Goal: Task Accomplishment & Management: Use online tool/utility

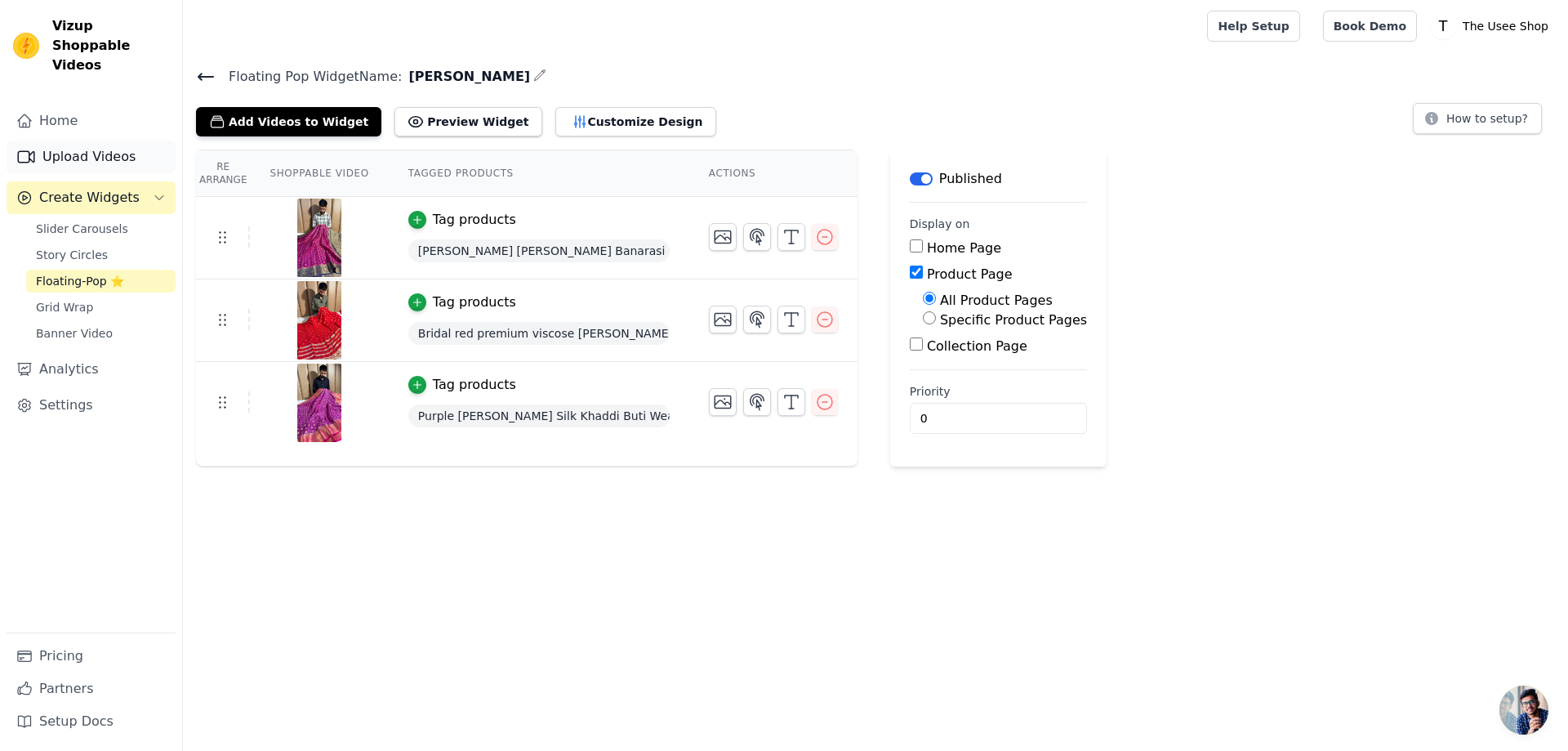
click at [74, 140] on link "Upload Videos" at bounding box center [91, 157] width 169 height 33
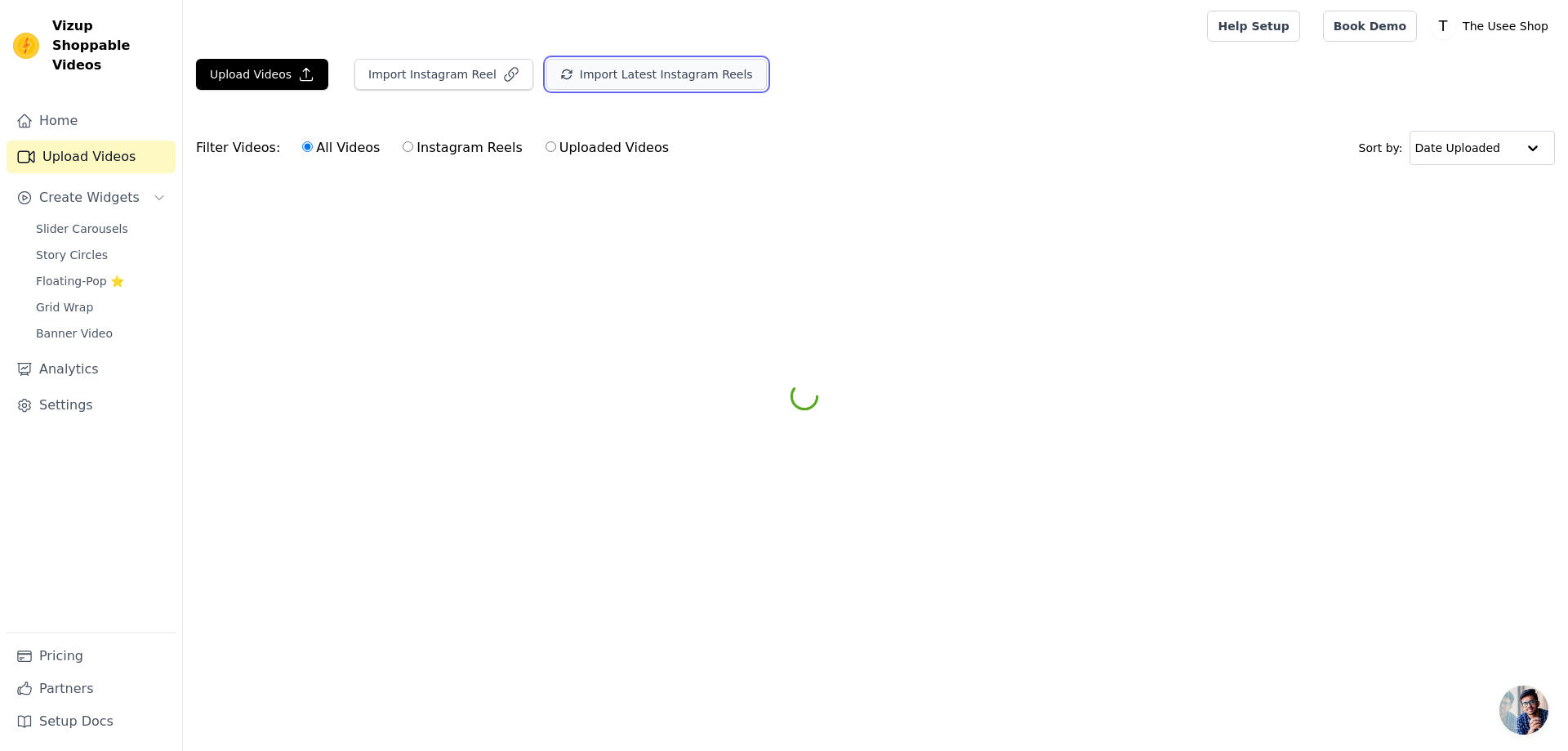
click at [607, 65] on button "Import Latest Instagram Reels" at bounding box center [656, 75] width 220 height 31
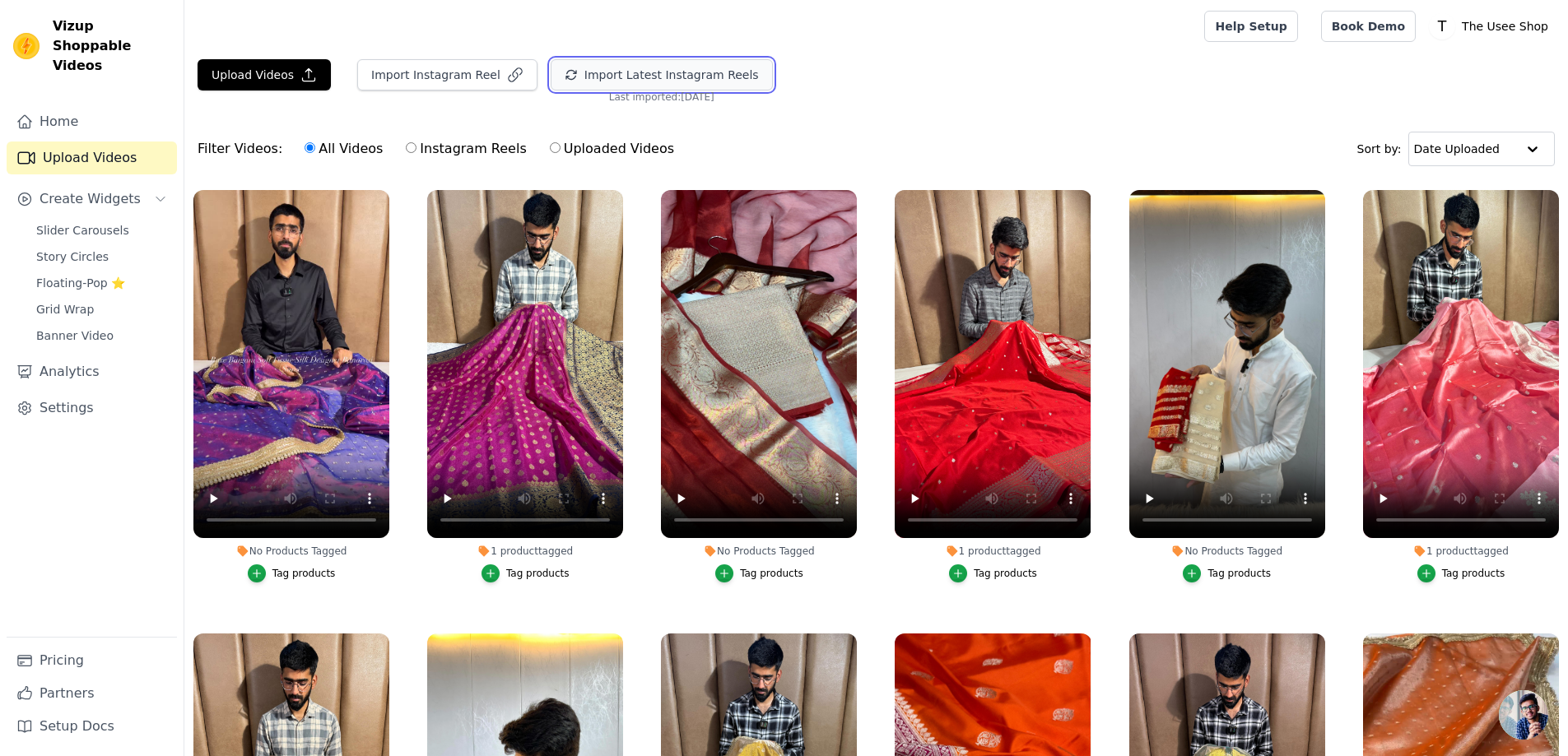
click at [611, 65] on button "Import Latest Instagram Reels" at bounding box center [661, 75] width 222 height 31
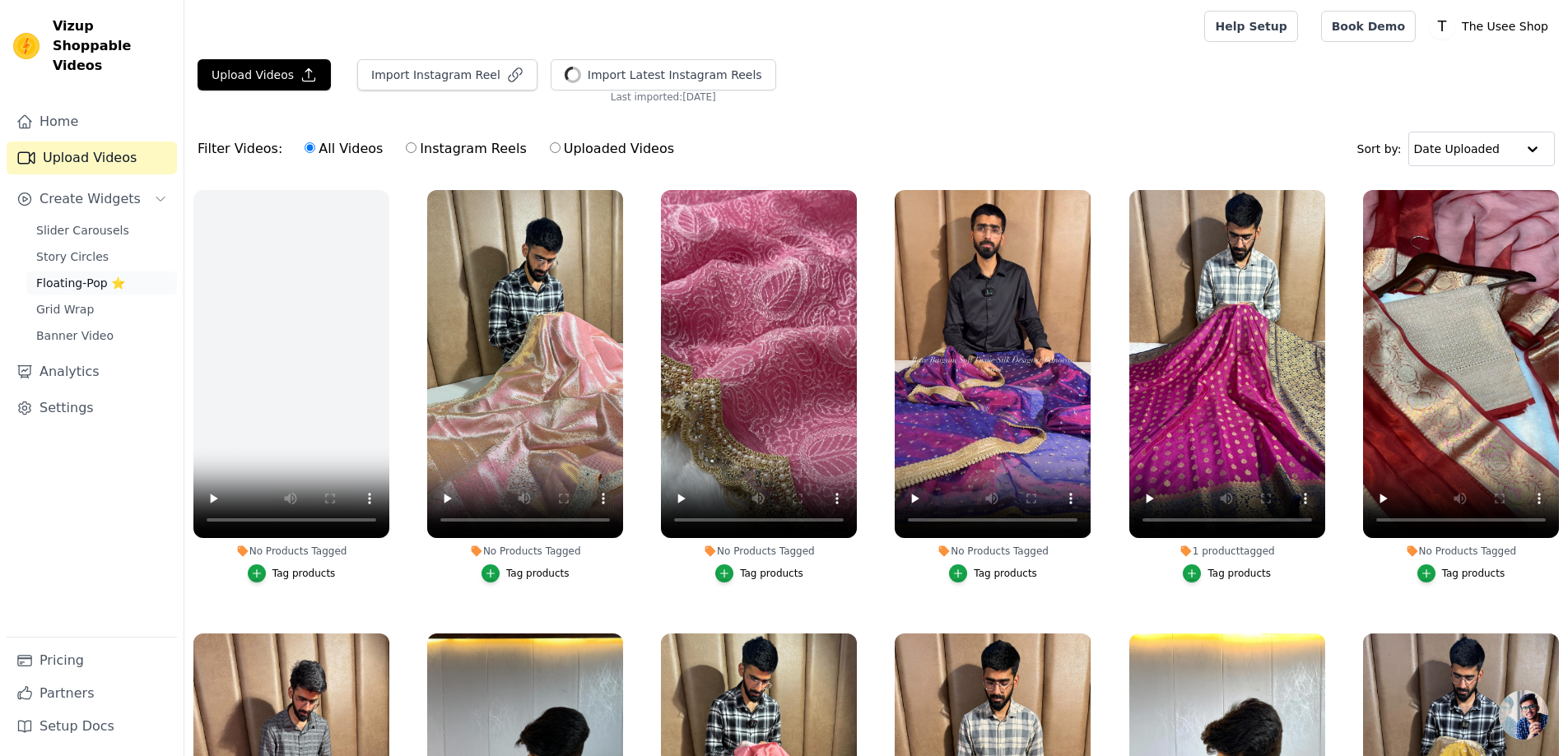
click at [122, 271] on link "Floating-Pop ⭐" at bounding box center [101, 283] width 150 height 23
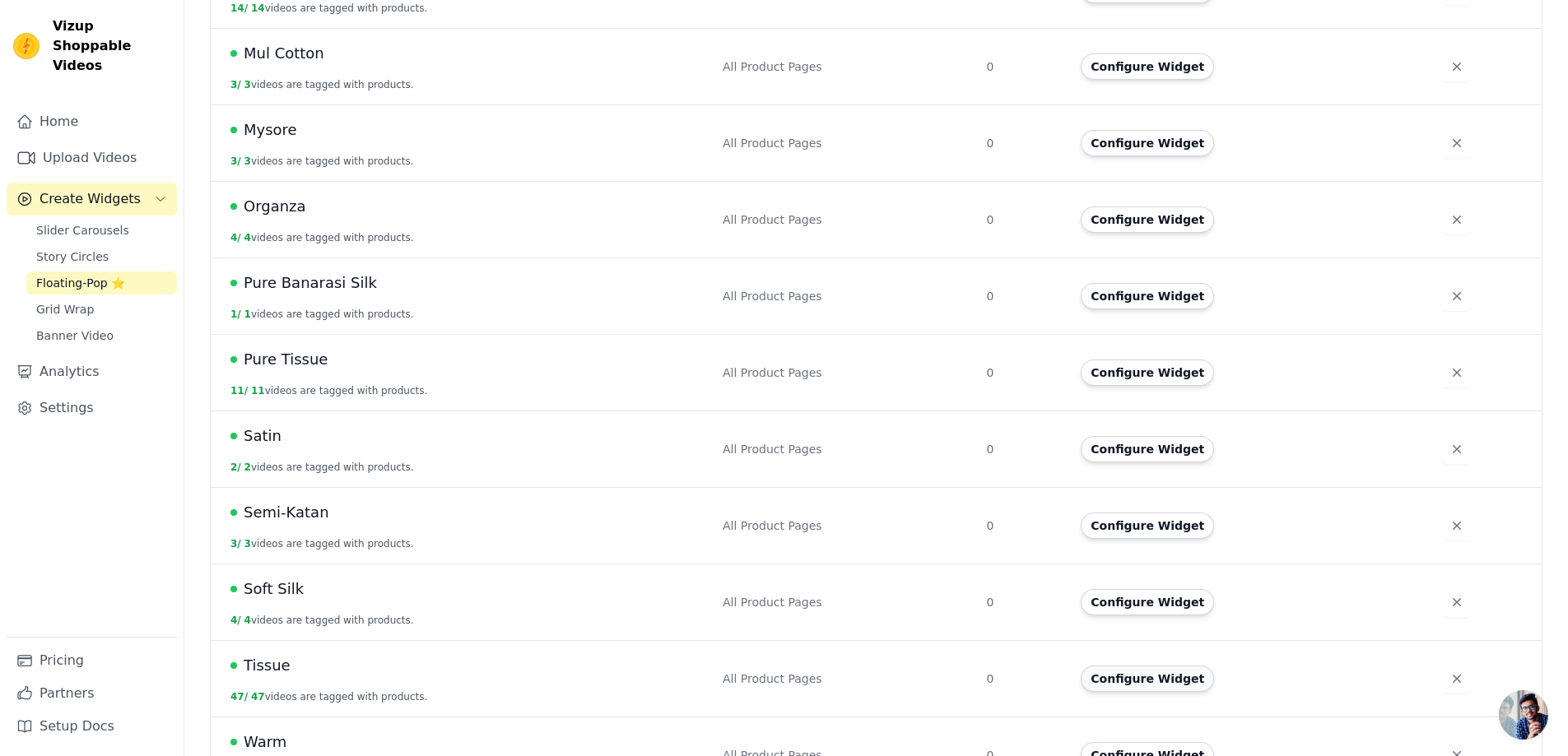
scroll to position [733, 0]
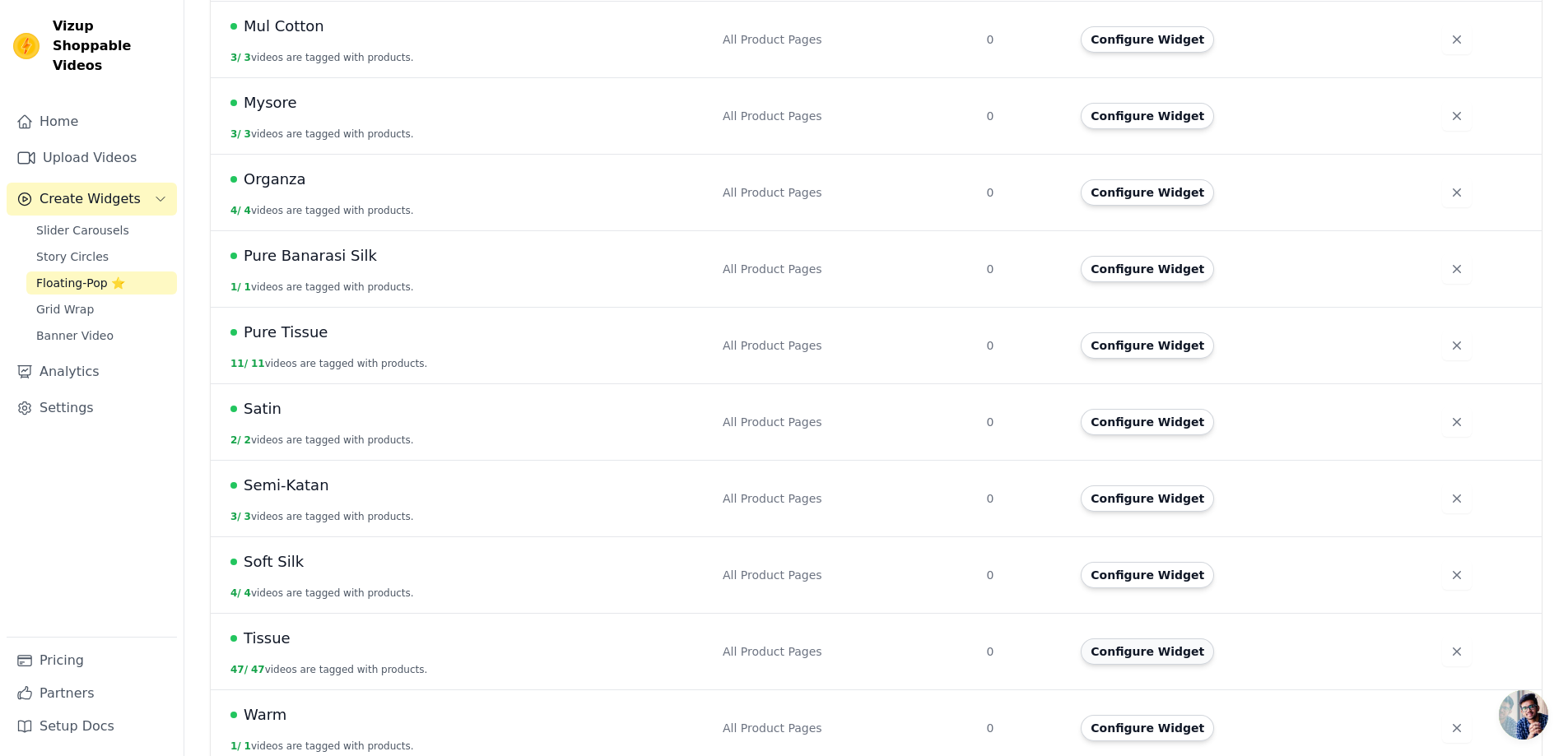
click at [1116, 638] on button "Configure Widget" at bounding box center [1147, 651] width 134 height 26
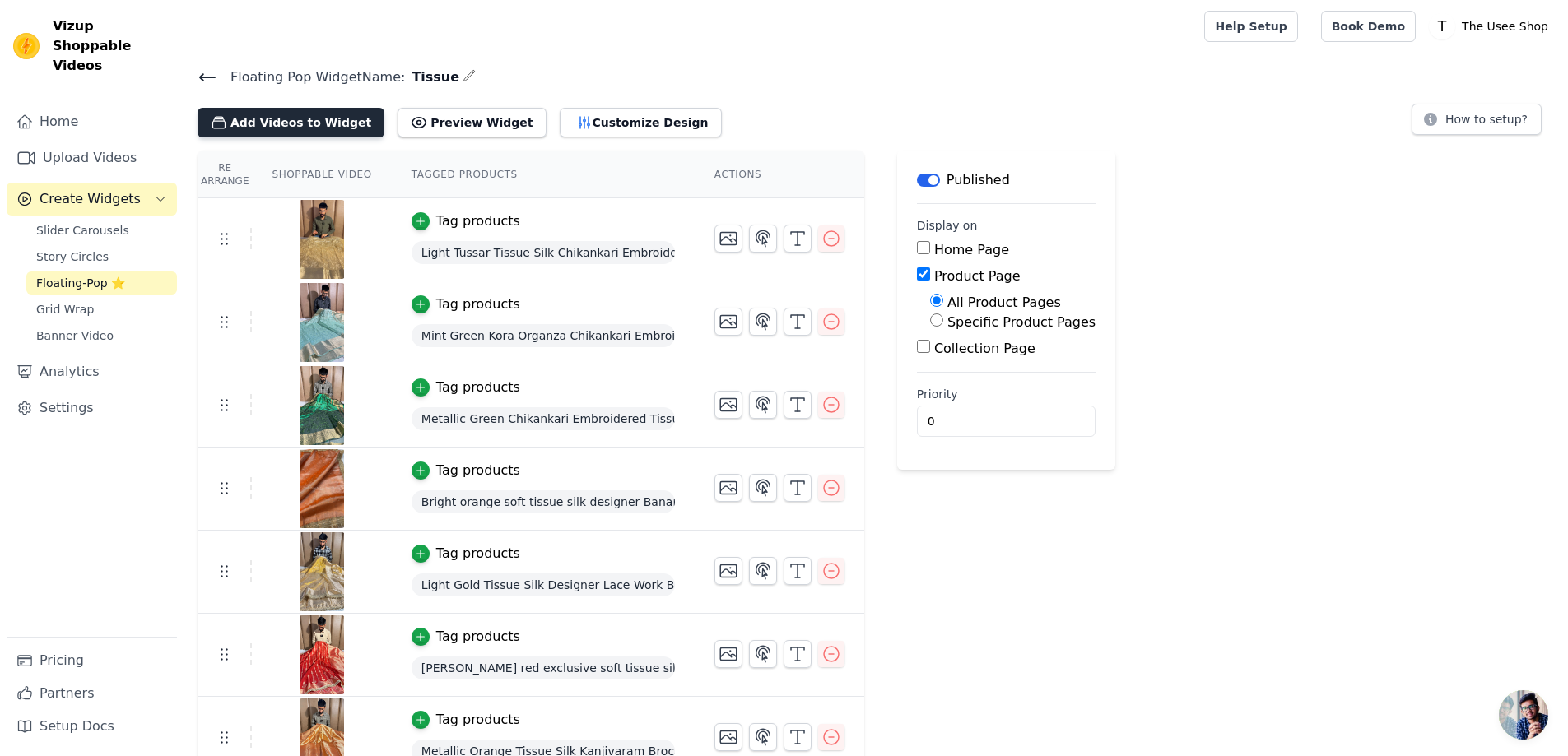
click at [301, 117] on button "Add Videos to Widget" at bounding box center [291, 122] width 187 height 30
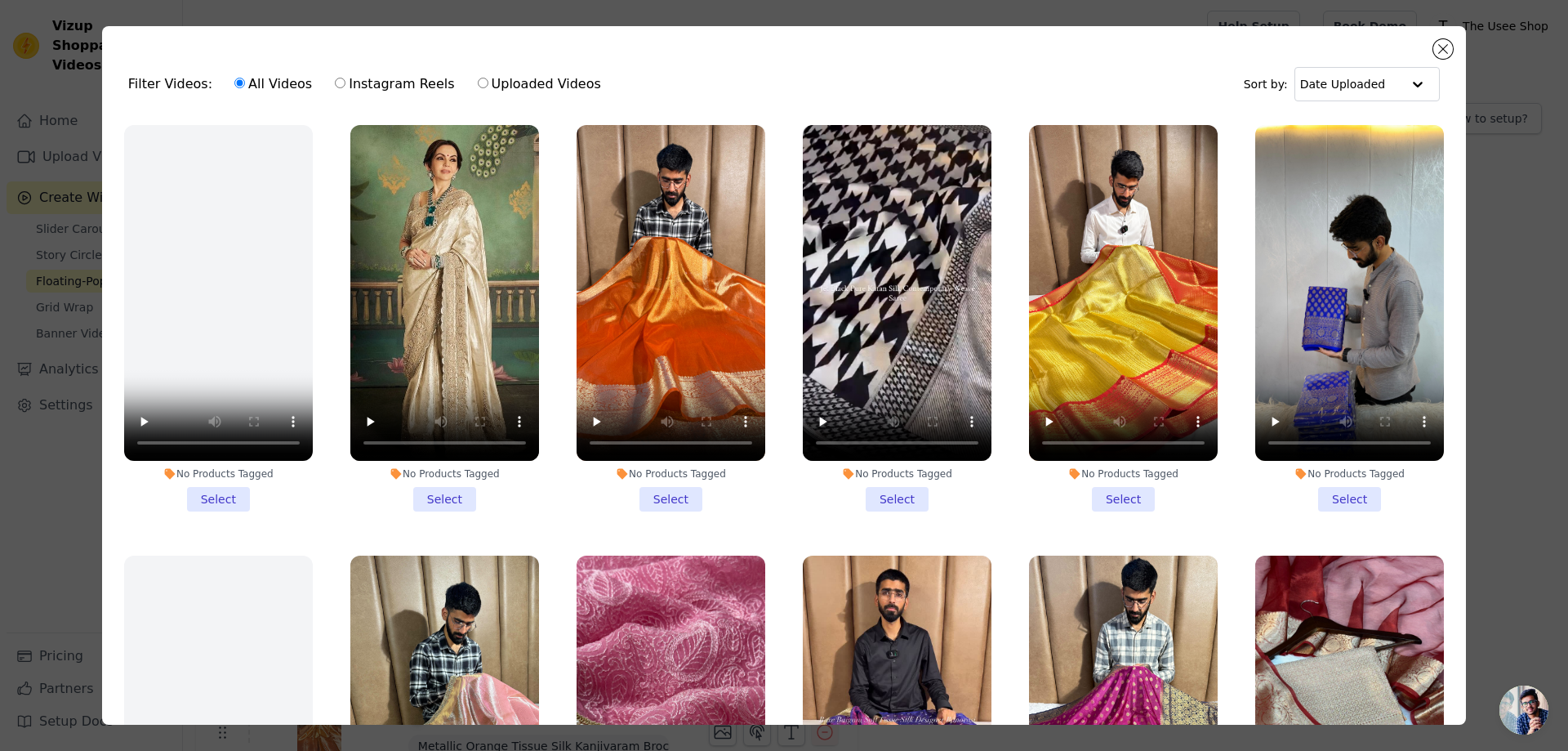
click at [658, 498] on li "No Products Tagged Select" at bounding box center [671, 318] width 189 height 387
click at [0, 0] on input "No Products Tagged Select" at bounding box center [0, 0] width 0 height 0
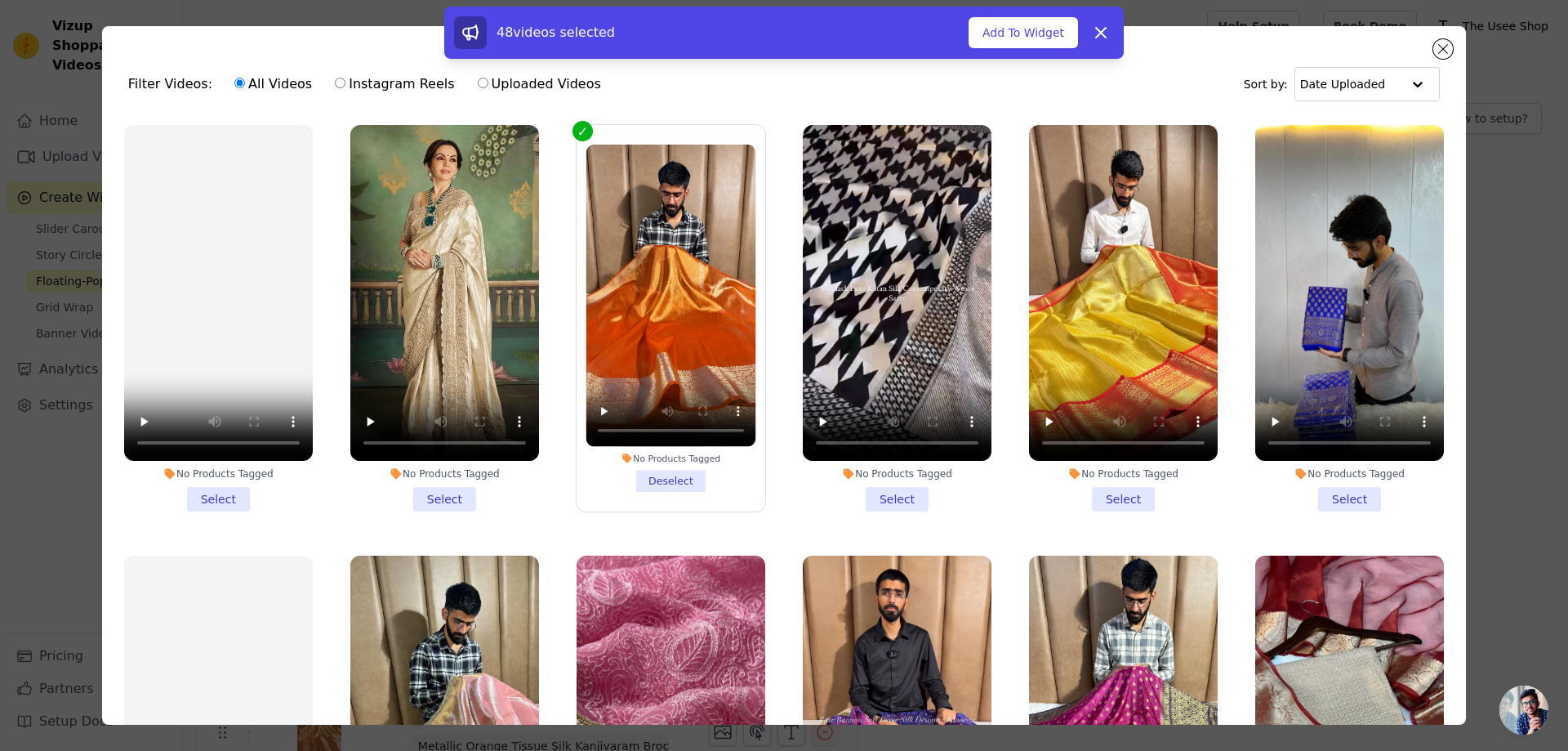
scroll to position [245, 0]
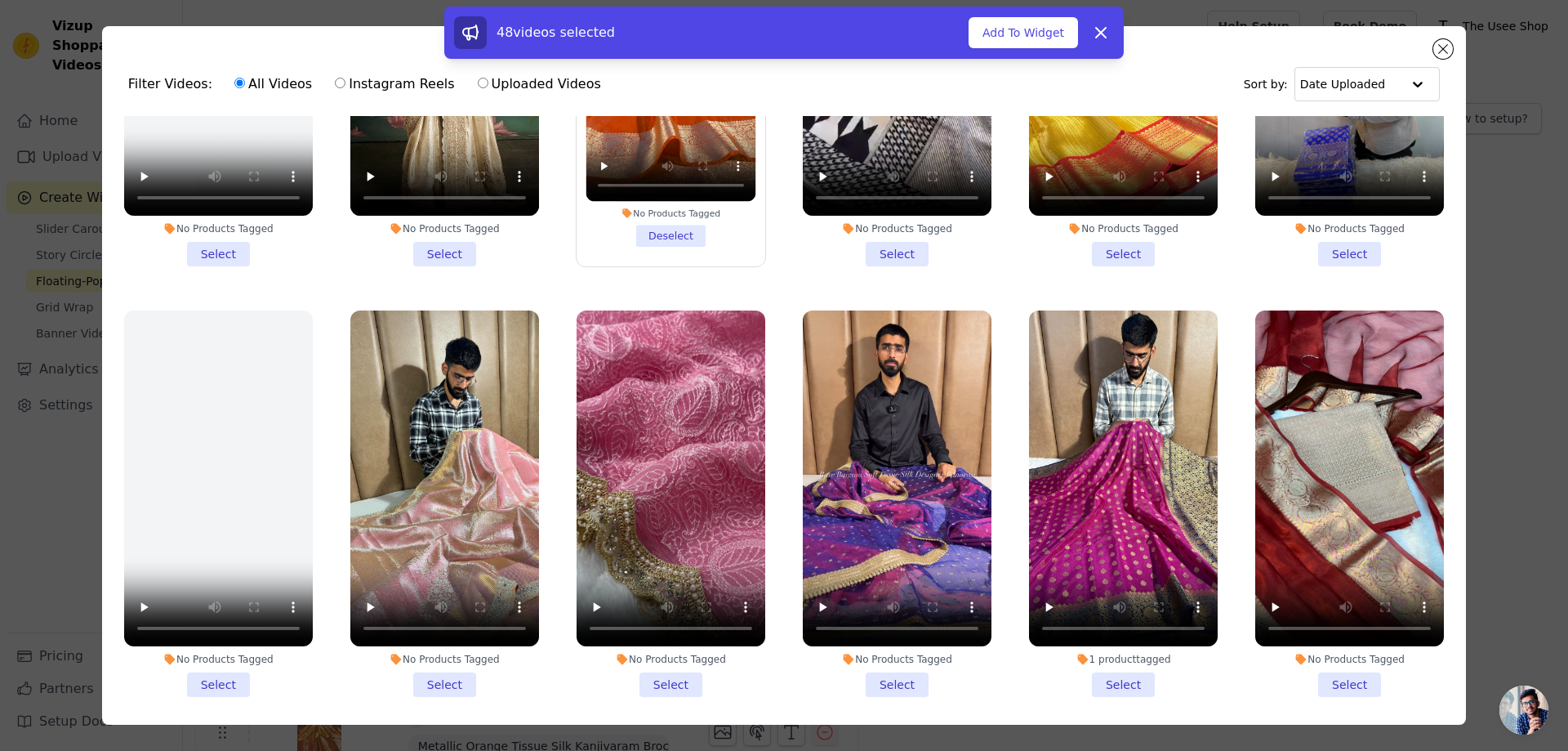
click at [1108, 247] on li "No Products Tagged Select" at bounding box center [1123, 73] width 189 height 387
click at [0, 0] on input "No Products Tagged Select" at bounding box center [0, 0] width 0 height 0
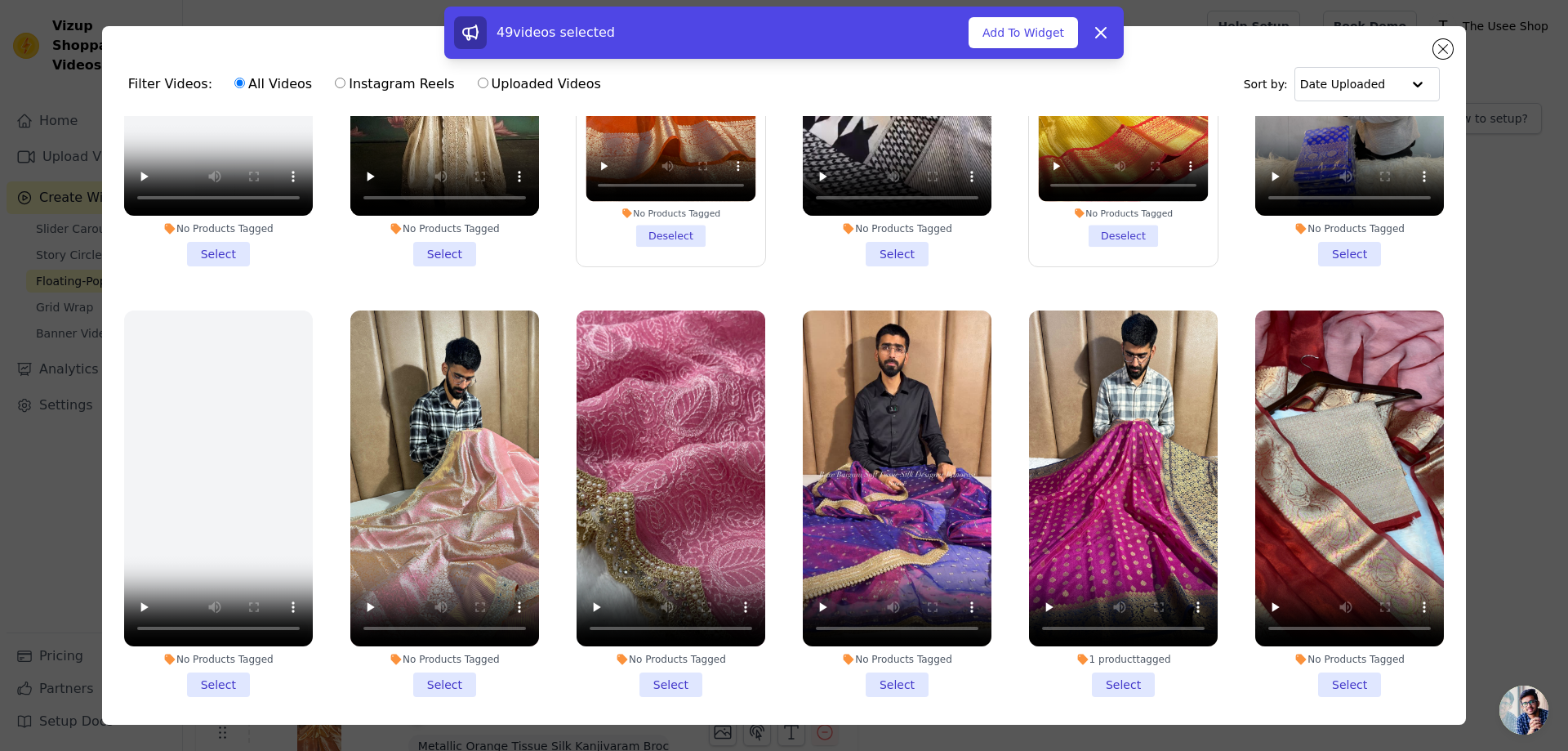
click at [440, 660] on li "No Products Tagged Select" at bounding box center [445, 504] width 189 height 387
click at [0, 0] on input "No Products Tagged Select" at bounding box center [0, 0] width 0 height 0
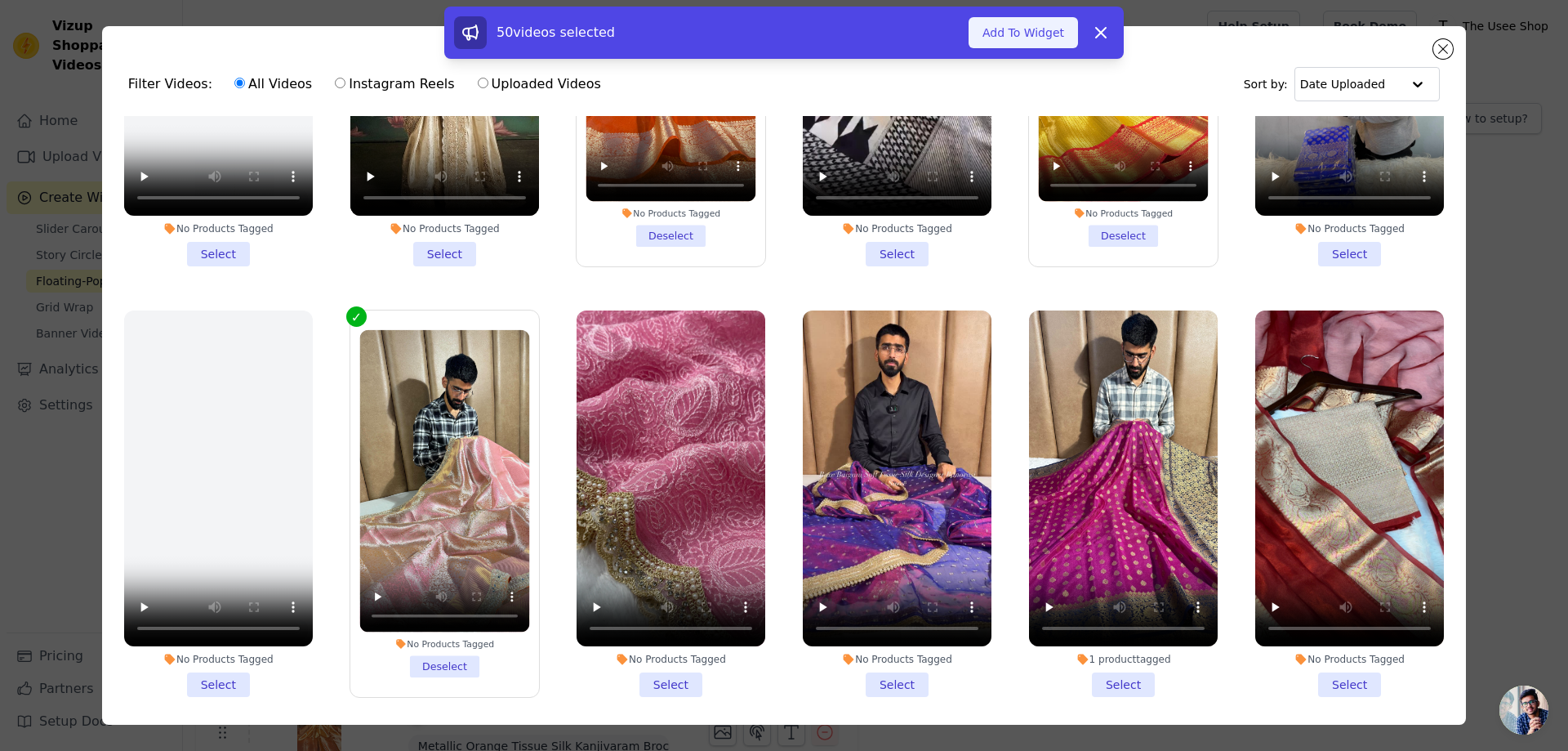
click at [1004, 23] on button "Add To Widget" at bounding box center [1024, 33] width 109 height 31
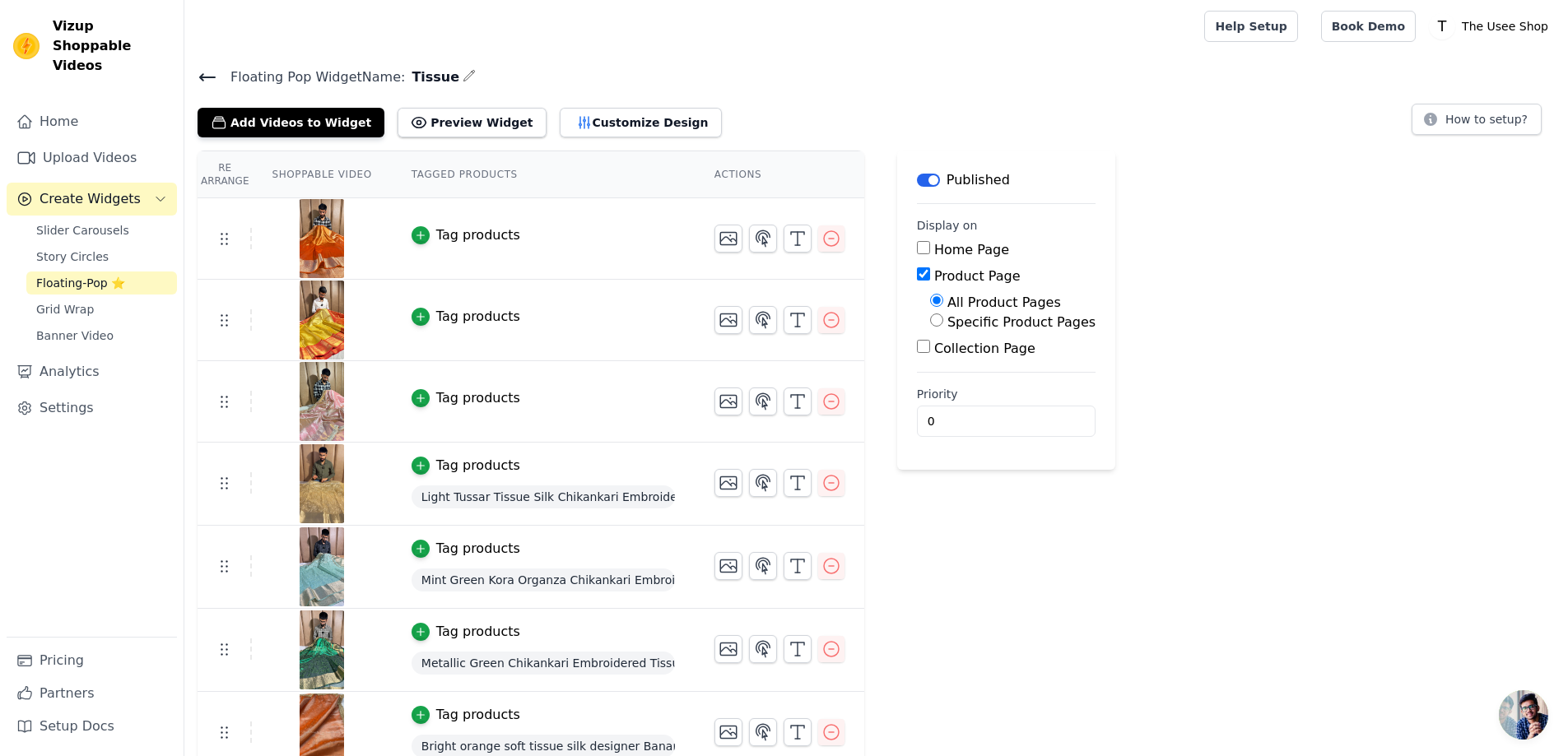
click at [455, 321] on div "Tag products" at bounding box center [478, 317] width 84 height 20
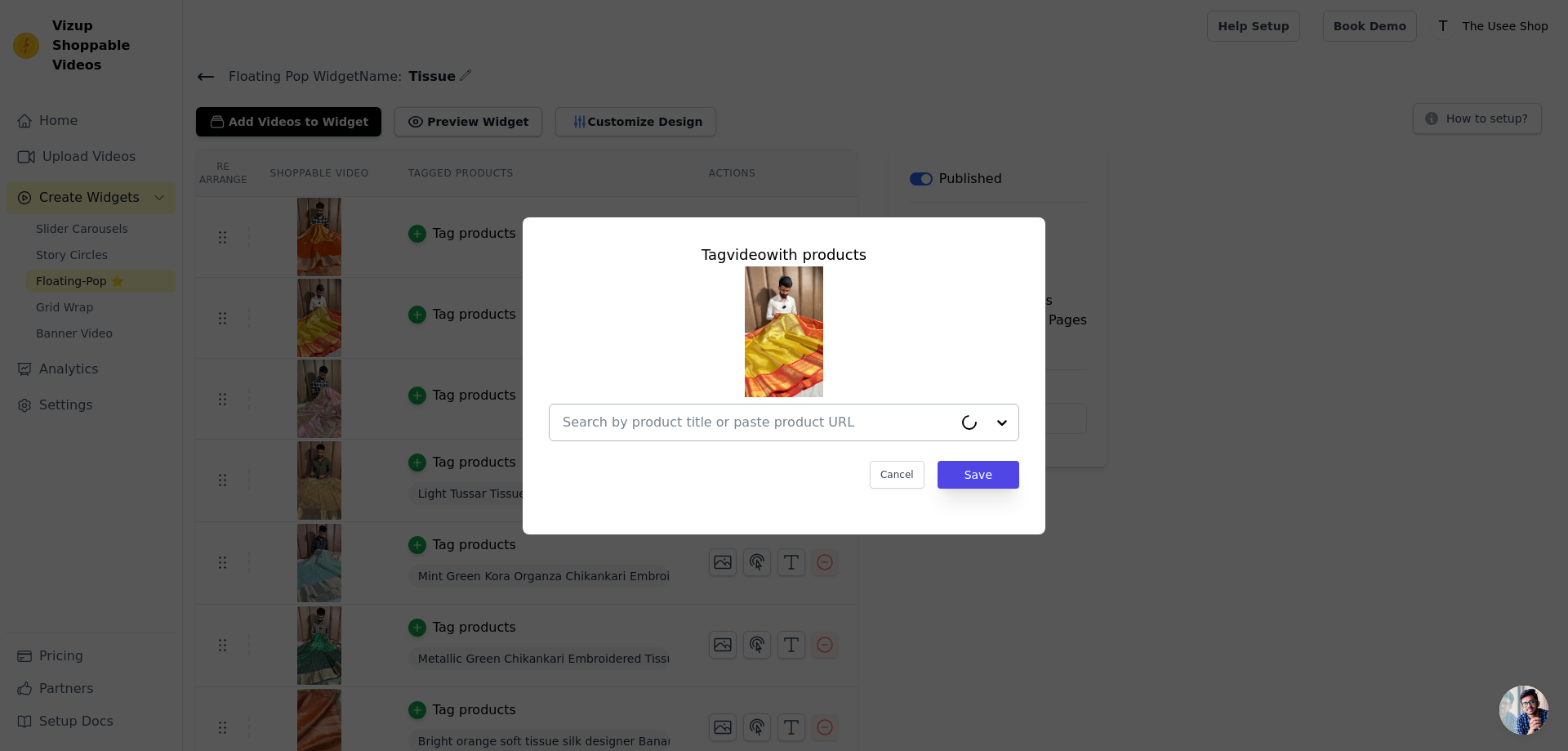
click at [674, 421] on input "text" at bounding box center [758, 422] width 390 height 20
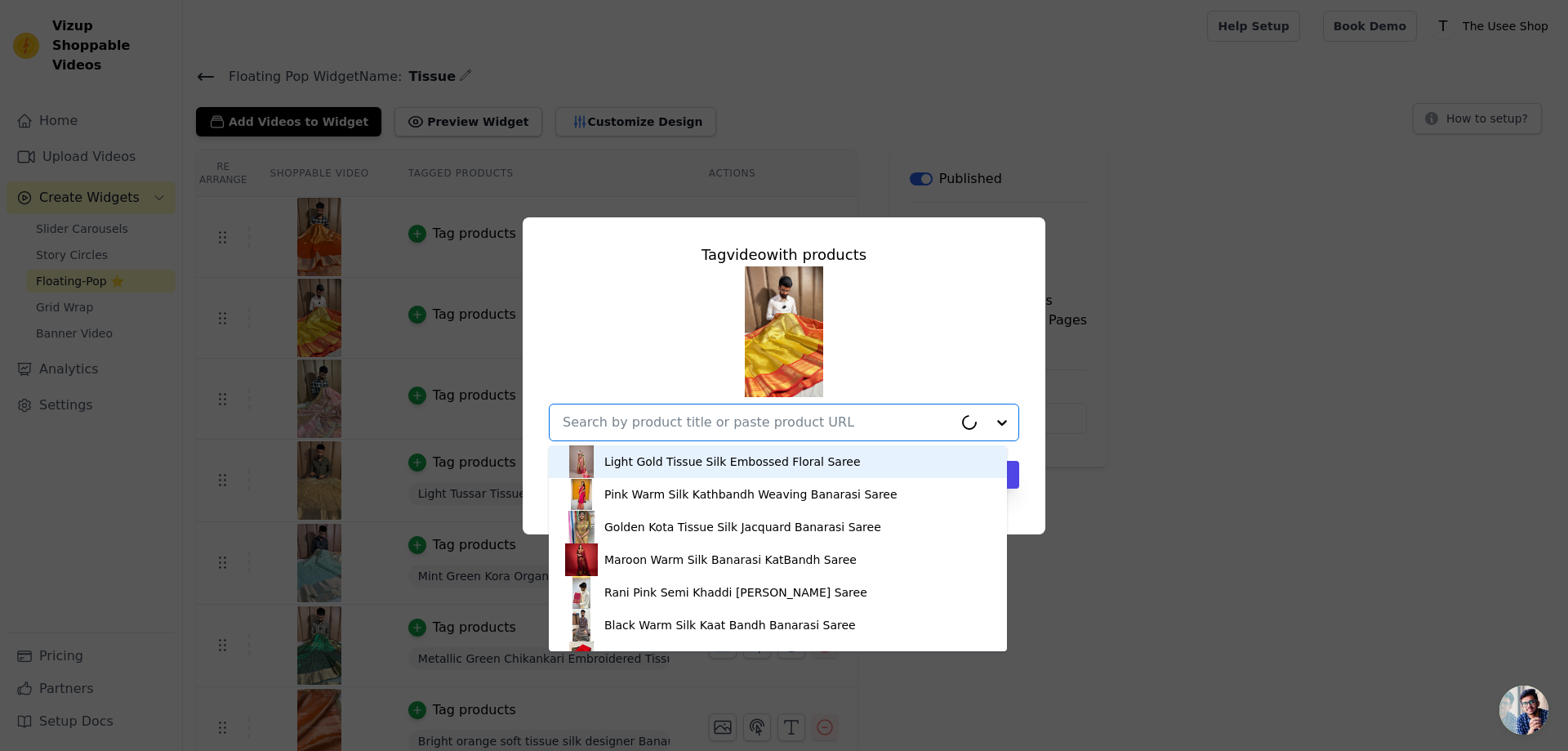
paste input "[URL][DOMAIN_NAME]"
type input "[URL][DOMAIN_NAME]"
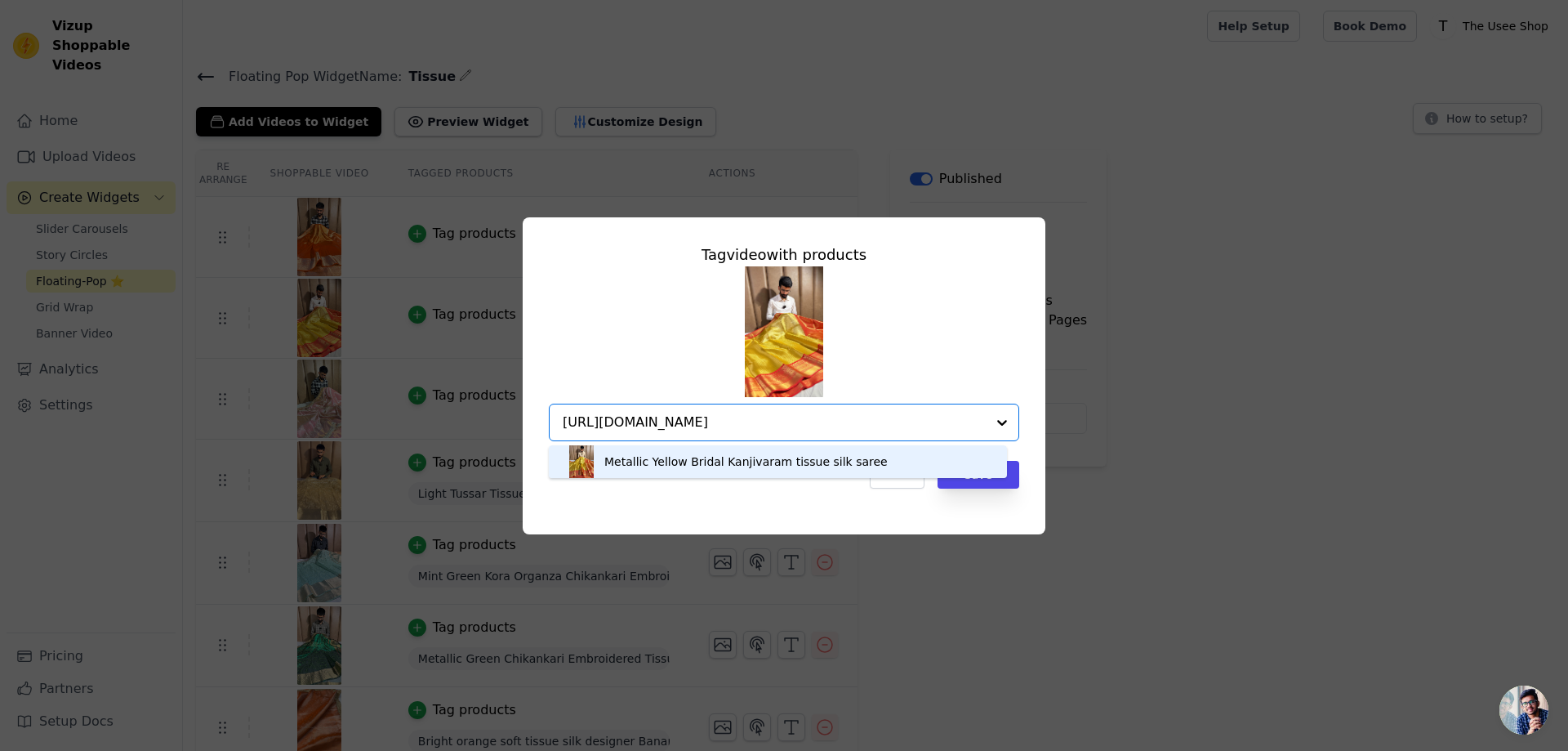
click at [727, 469] on div "Metallic Yellow Bridal Kanjivaram tissue silk saree" at bounding box center [745, 461] width 283 height 16
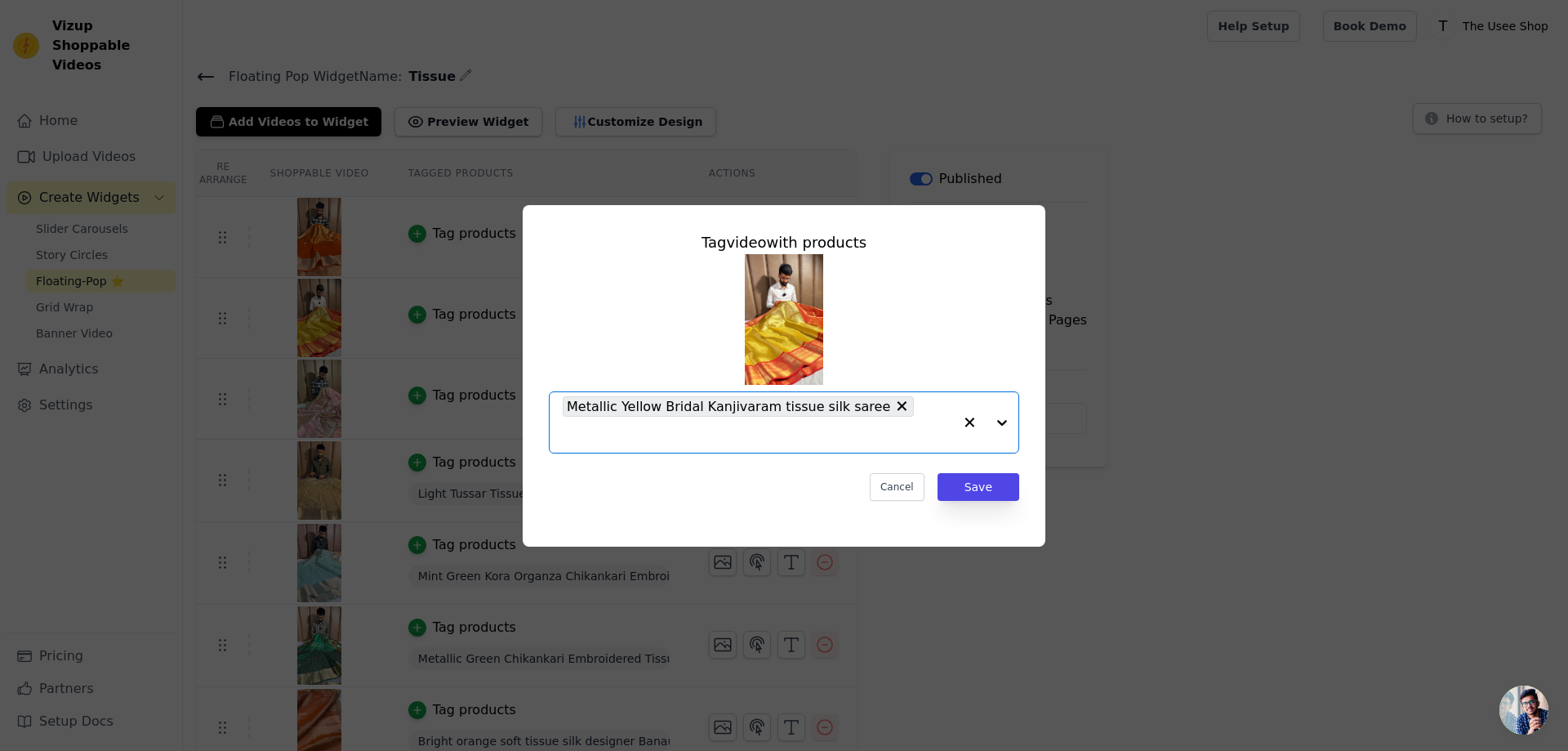
scroll to position [0, 0]
click at [960, 480] on button "Save" at bounding box center [979, 487] width 81 height 28
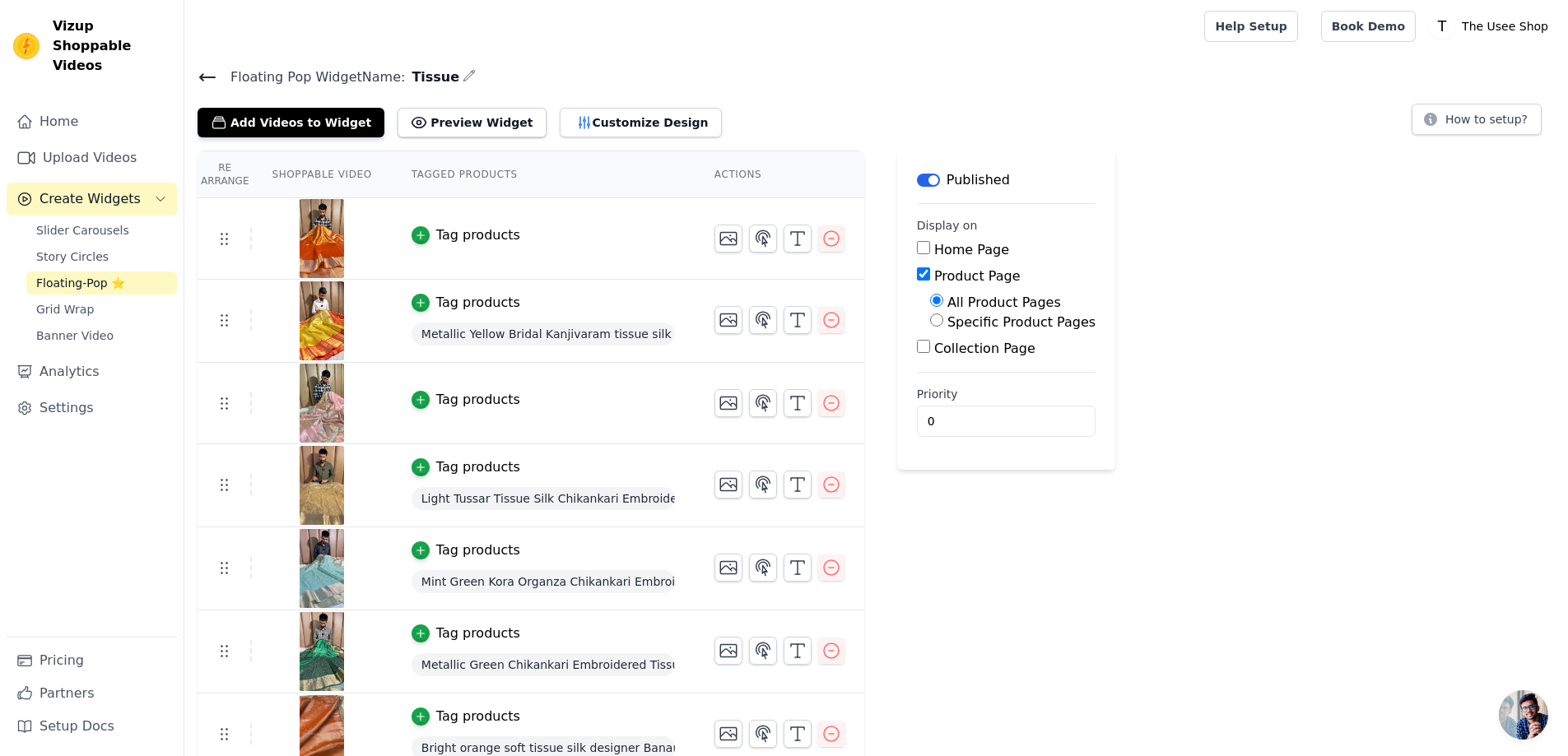
click at [466, 409] on td "Tag products" at bounding box center [543, 403] width 303 height 81
click at [466, 403] on div "Tag products" at bounding box center [478, 400] width 84 height 20
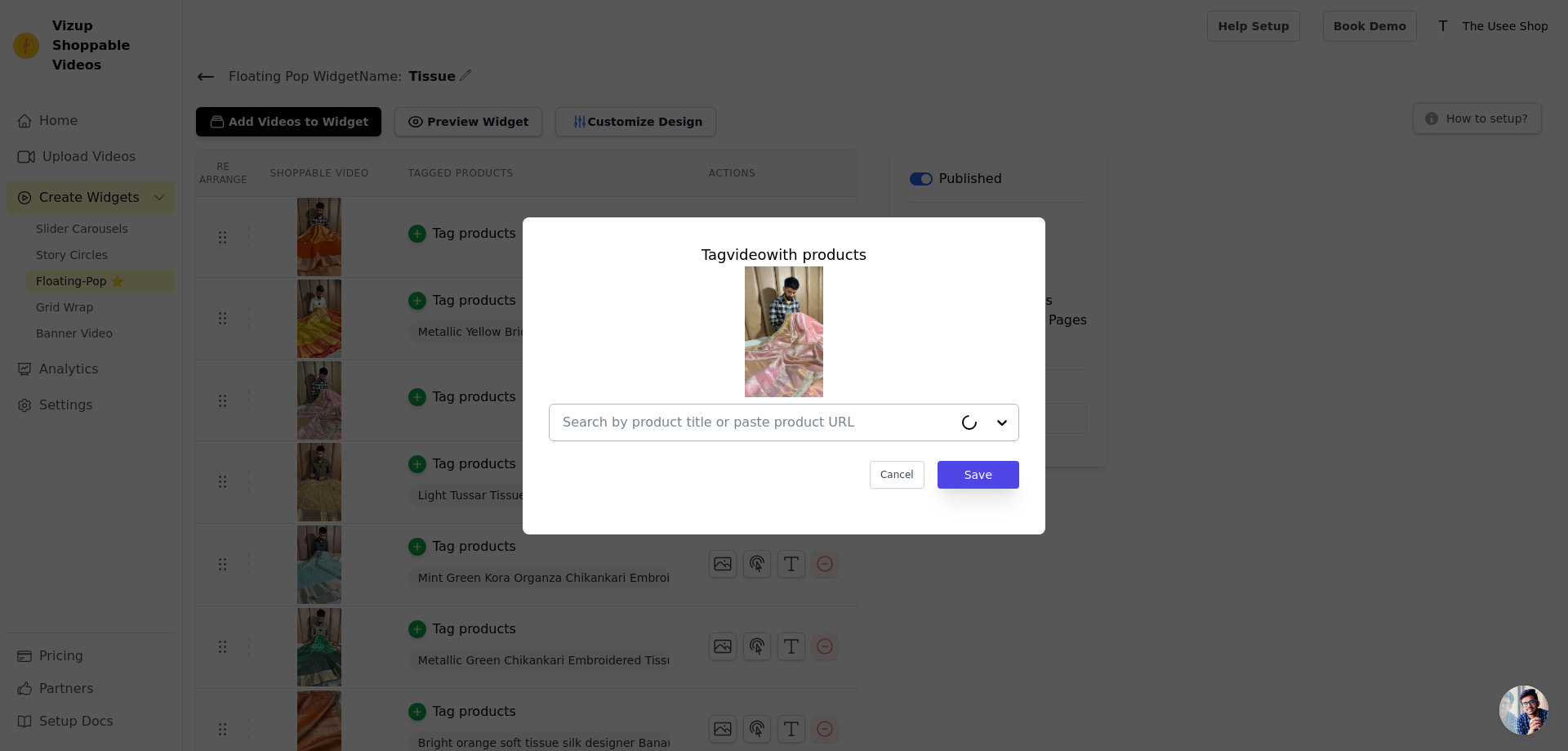
click at [721, 408] on div at bounding box center [758, 421] width 390 height 36
paste input "[URL][DOMAIN_NAME]"
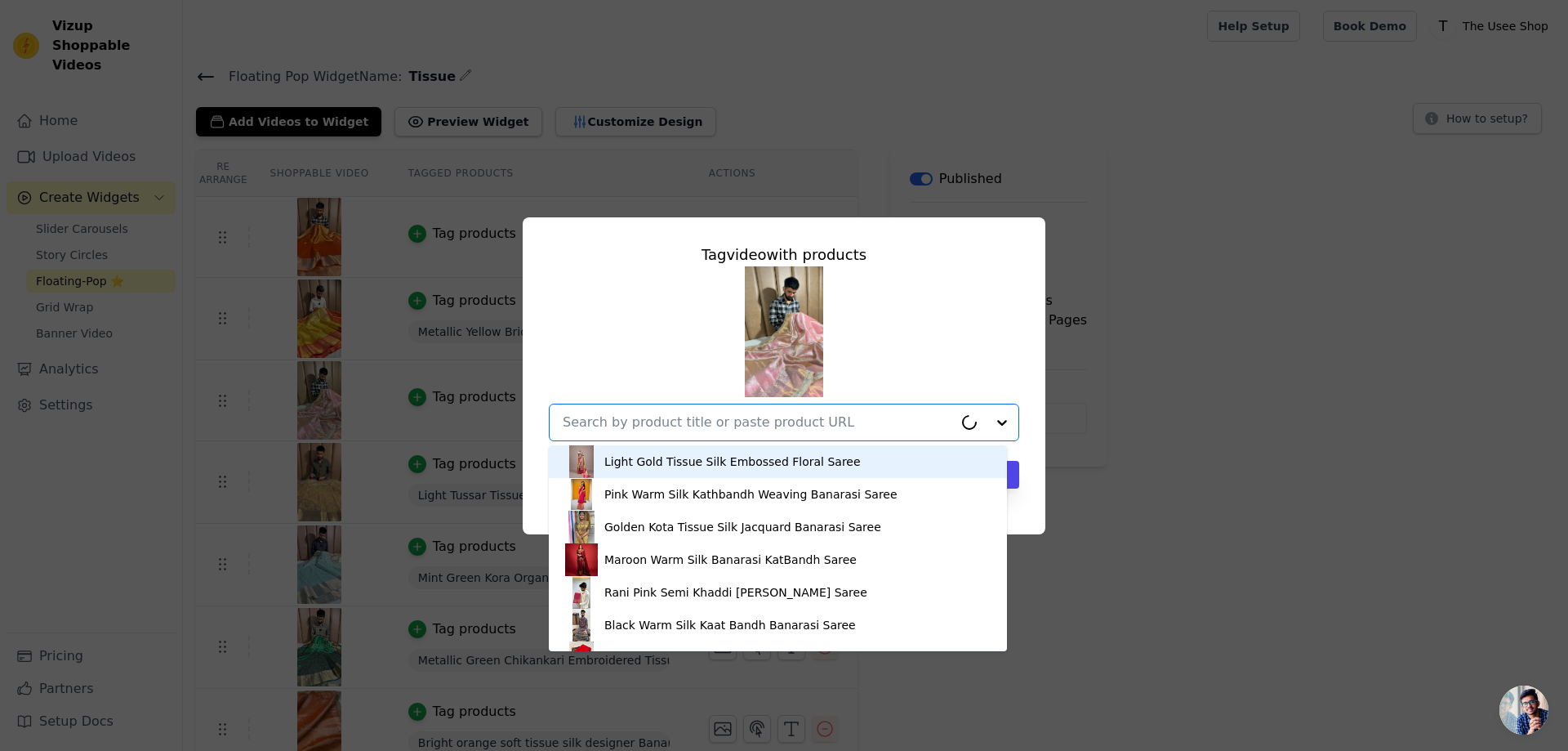
type input "[URL][DOMAIN_NAME]"
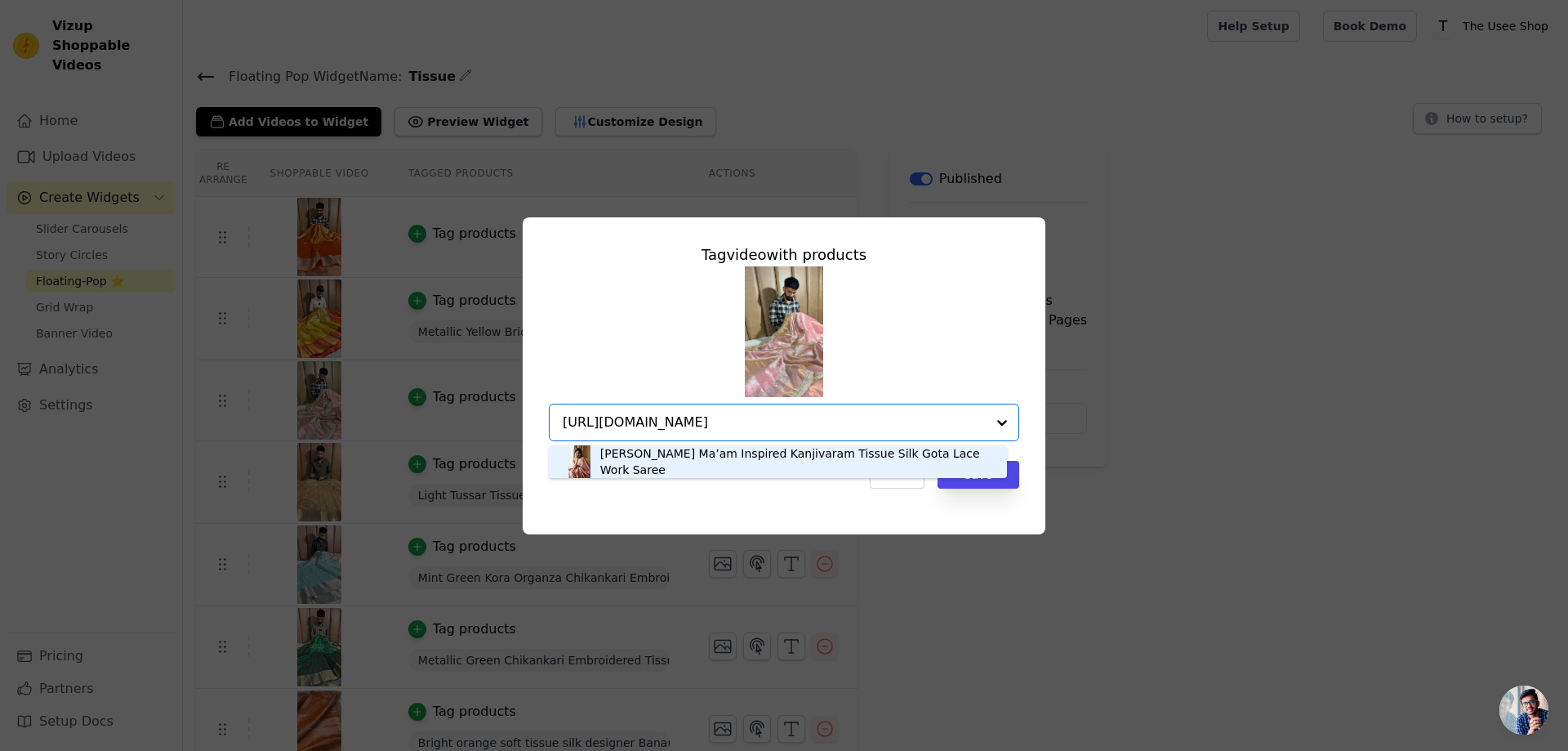
click at [712, 467] on div "[PERSON_NAME] Ma’am Inspired Kanjivaram Tissue Silk Gota Lace Work Saree" at bounding box center [796, 462] width 390 height 33
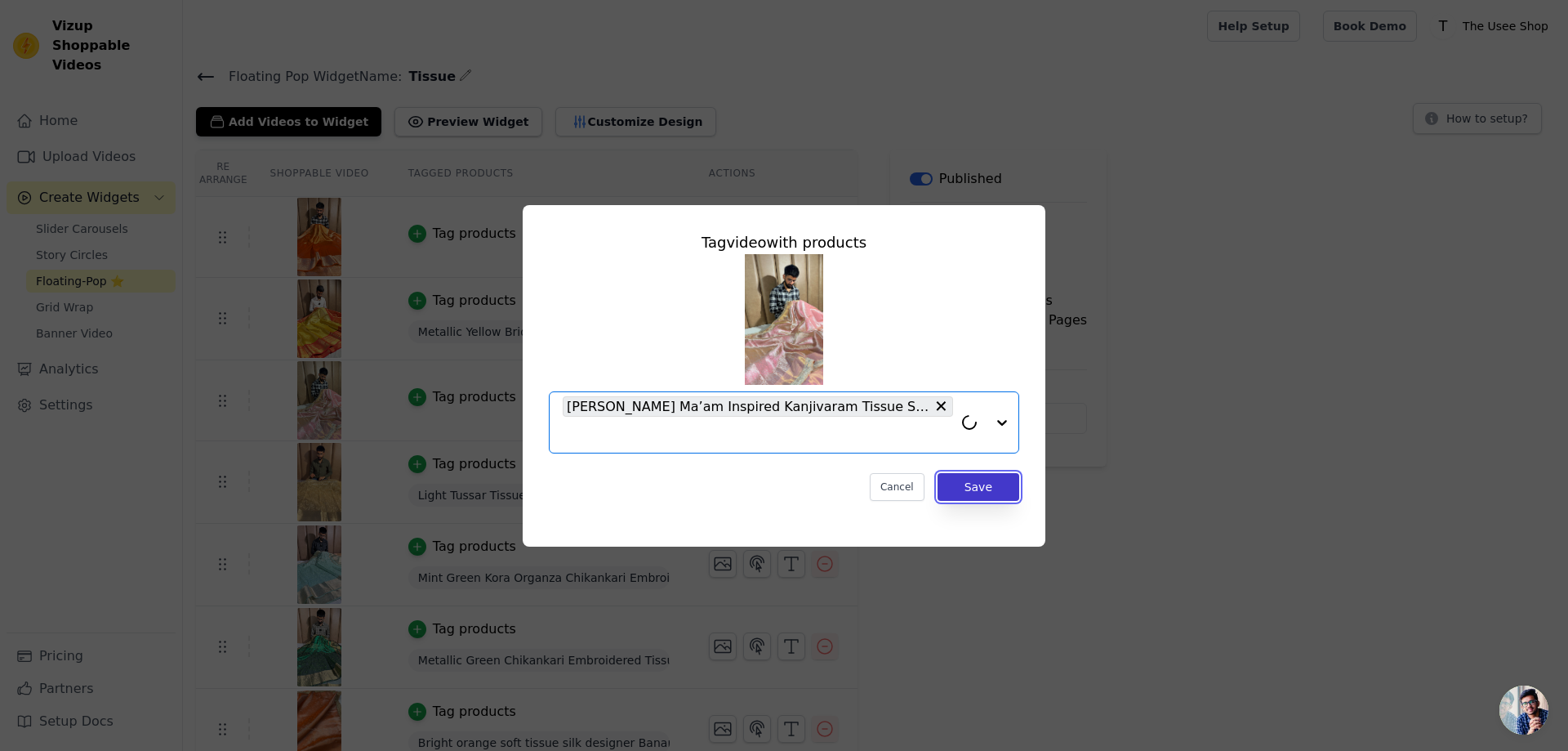
click at [984, 482] on button "Save" at bounding box center [979, 487] width 81 height 28
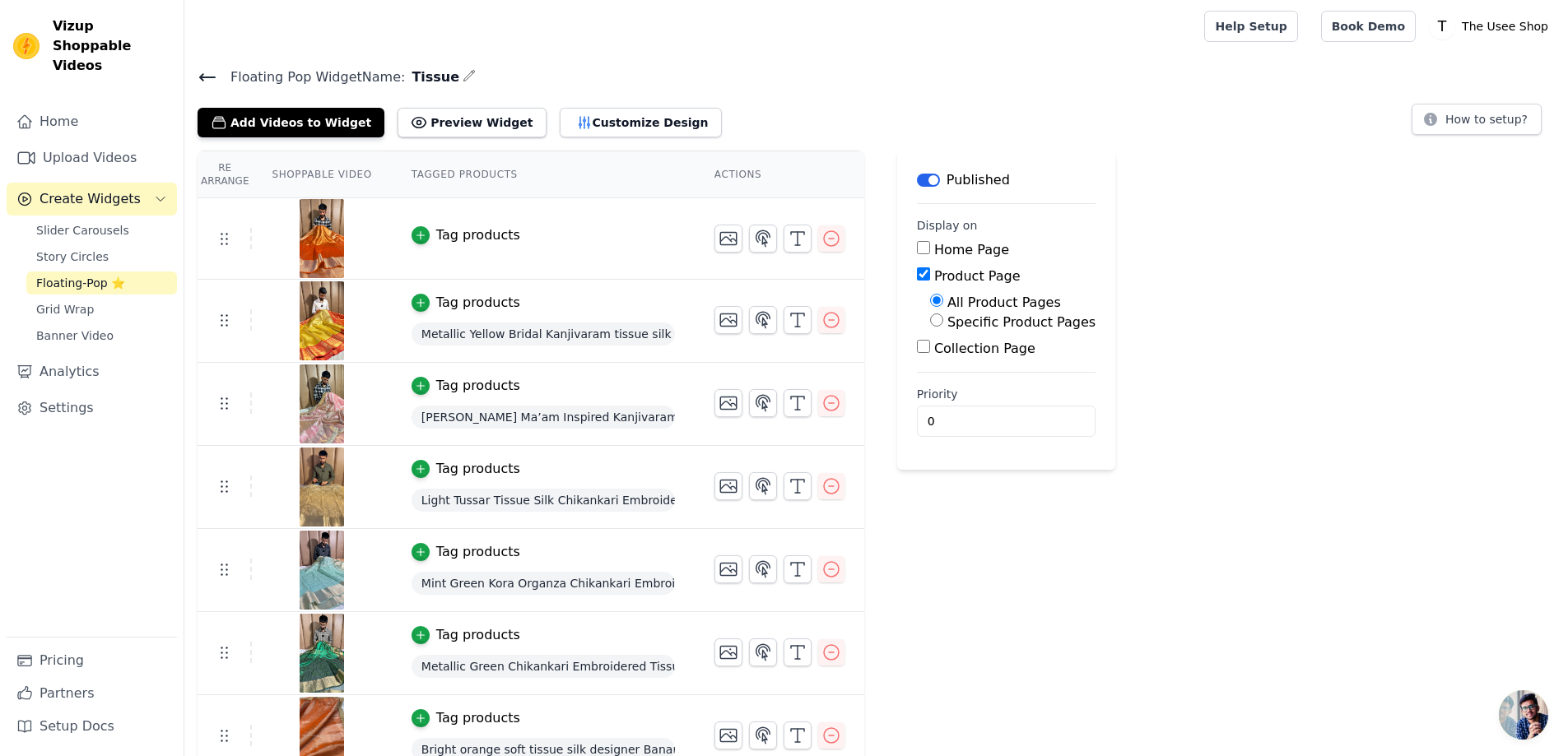
click at [463, 227] on div "Tag products" at bounding box center [478, 235] width 84 height 20
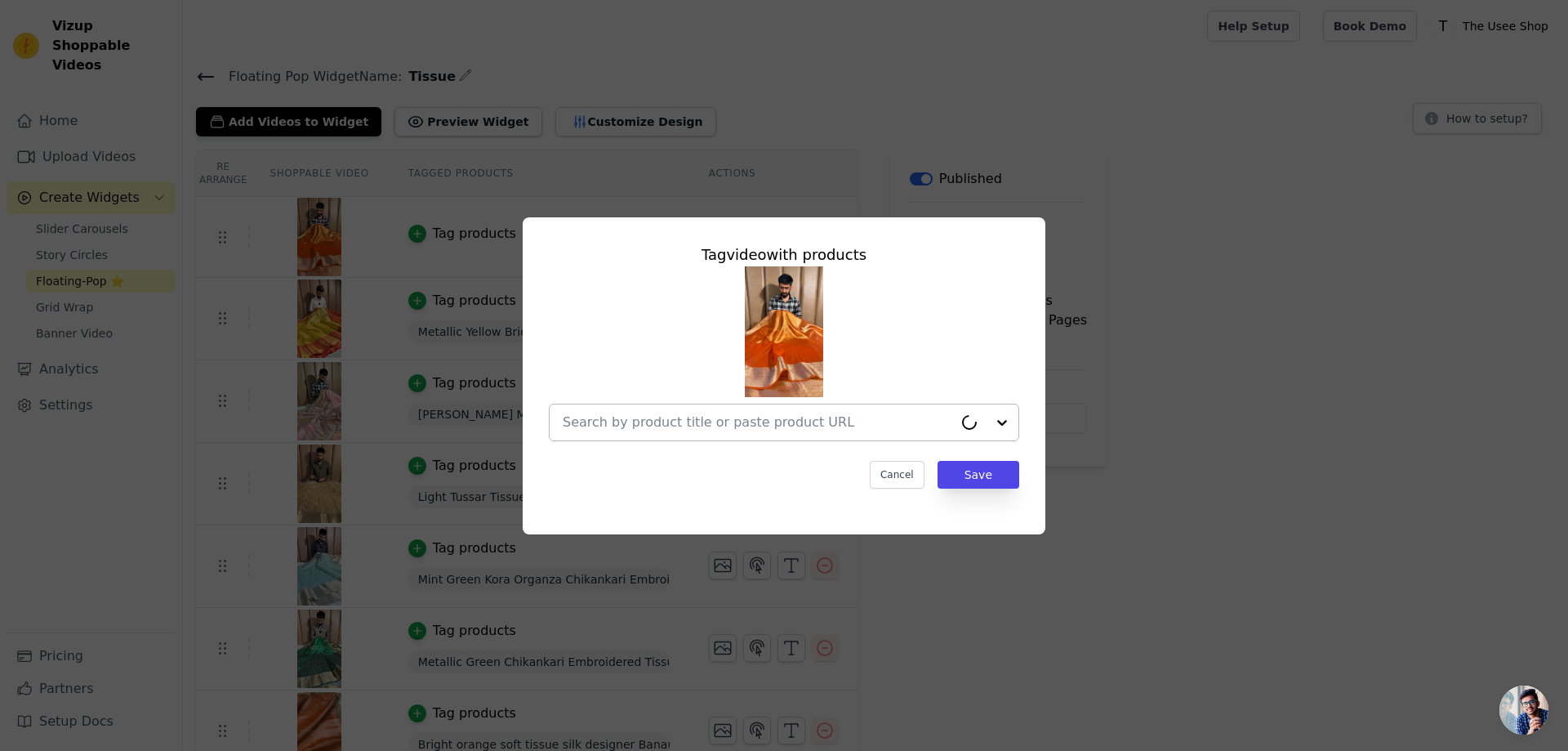
click at [700, 405] on div at bounding box center [758, 421] width 390 height 36
paste input "[URL][DOMAIN_NAME]"
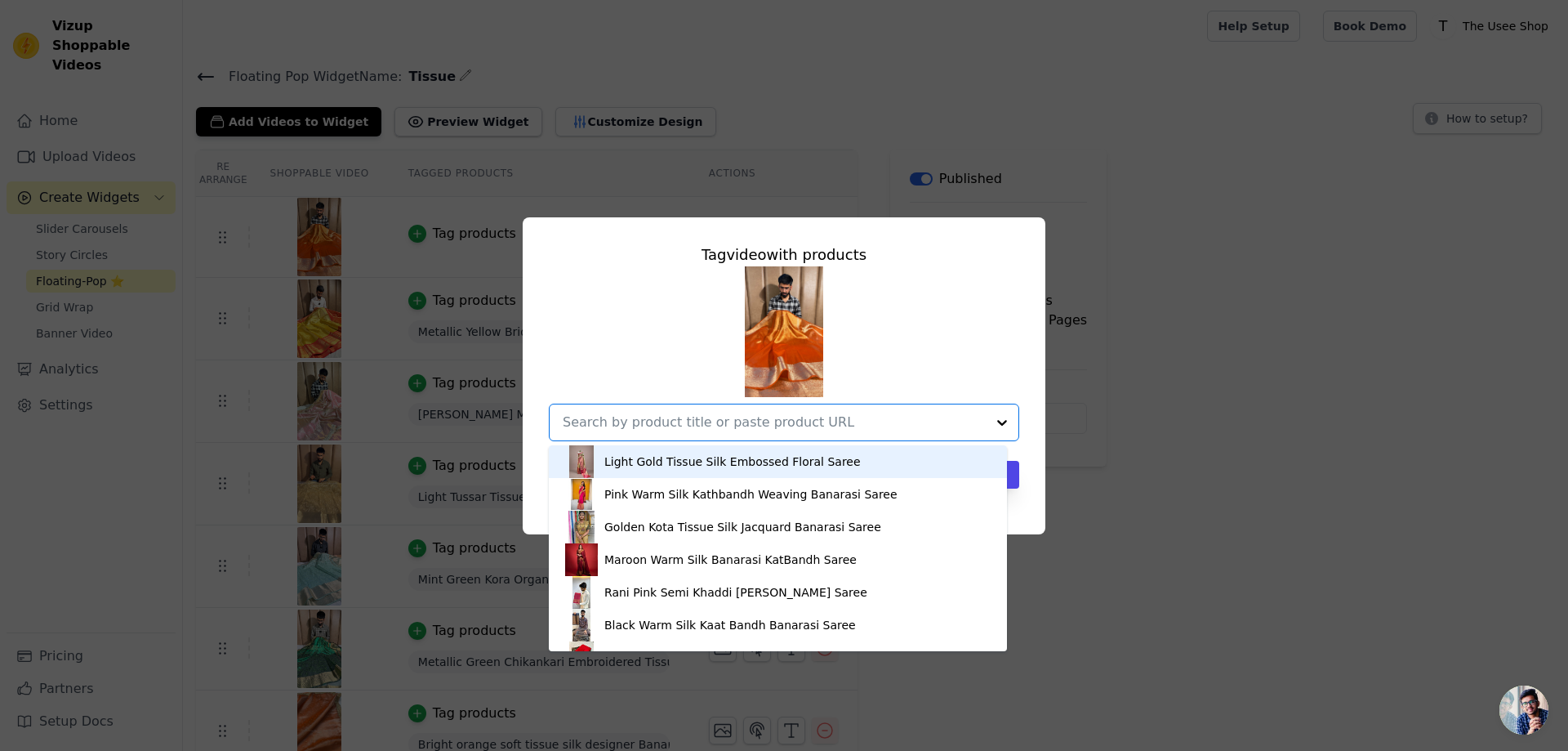
type input "[URL][DOMAIN_NAME]"
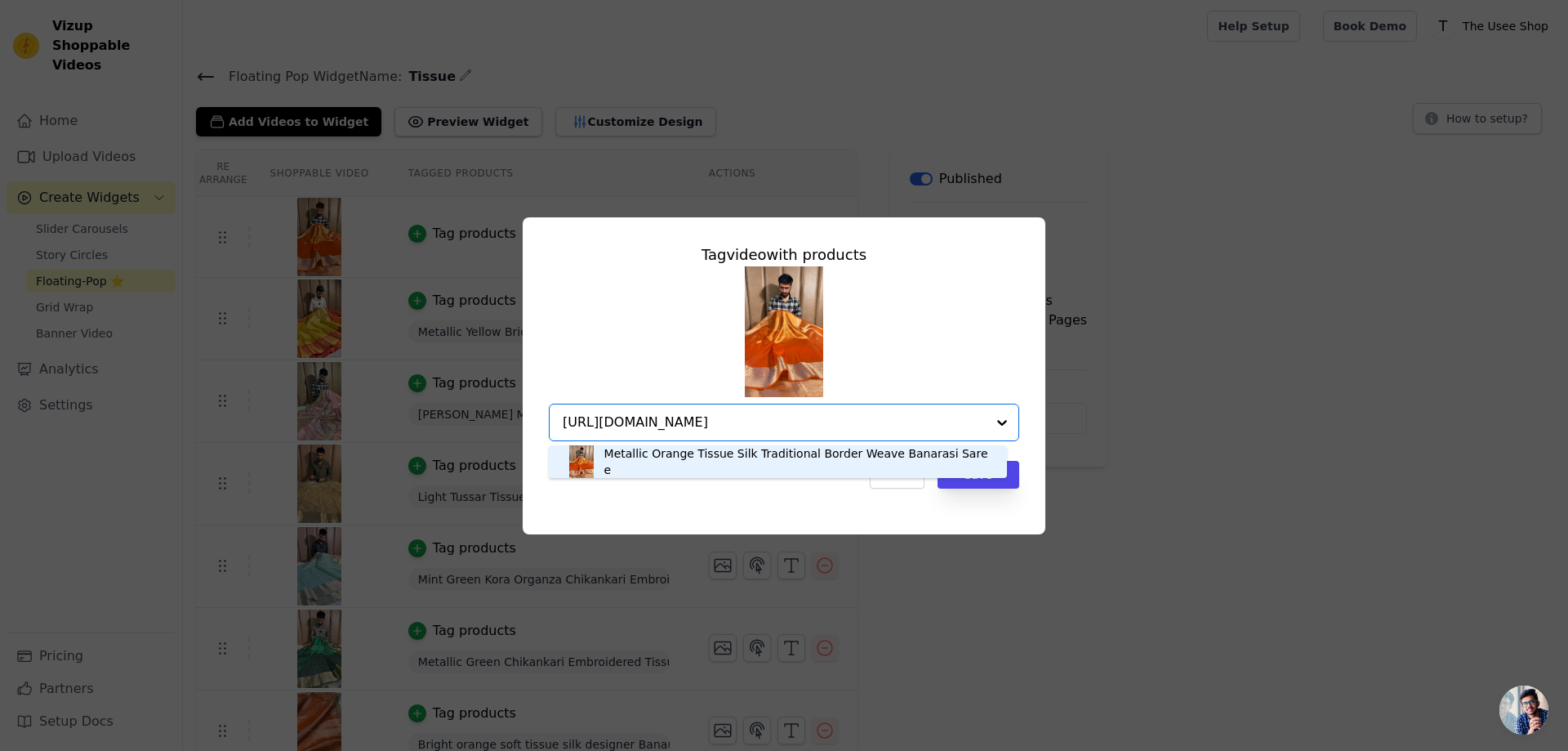
click at [660, 455] on div "Metallic Orange Tissue Silk Traditional Border Weave Banarasi Saree" at bounding box center [797, 462] width 387 height 33
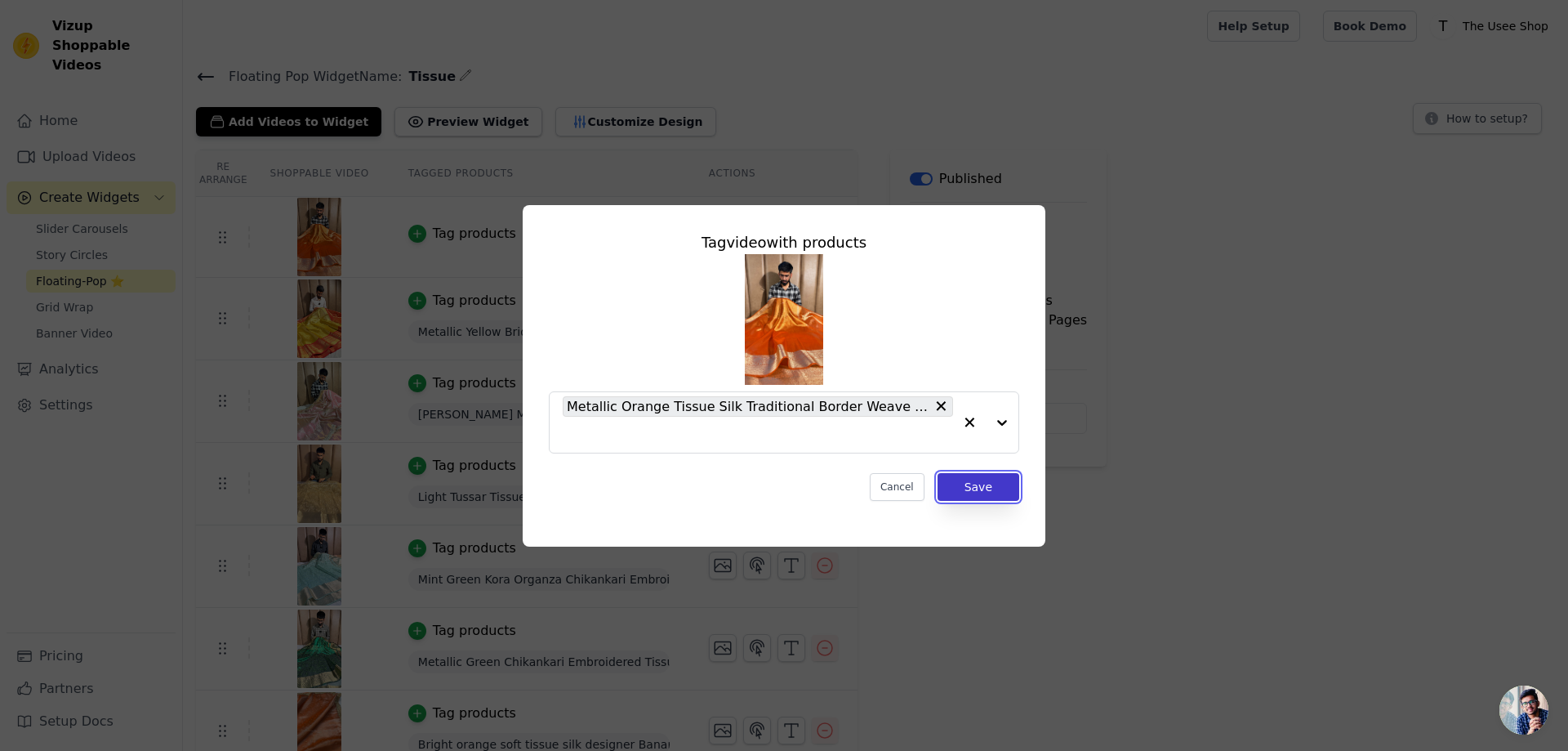
click at [973, 487] on button "Save" at bounding box center [979, 487] width 81 height 28
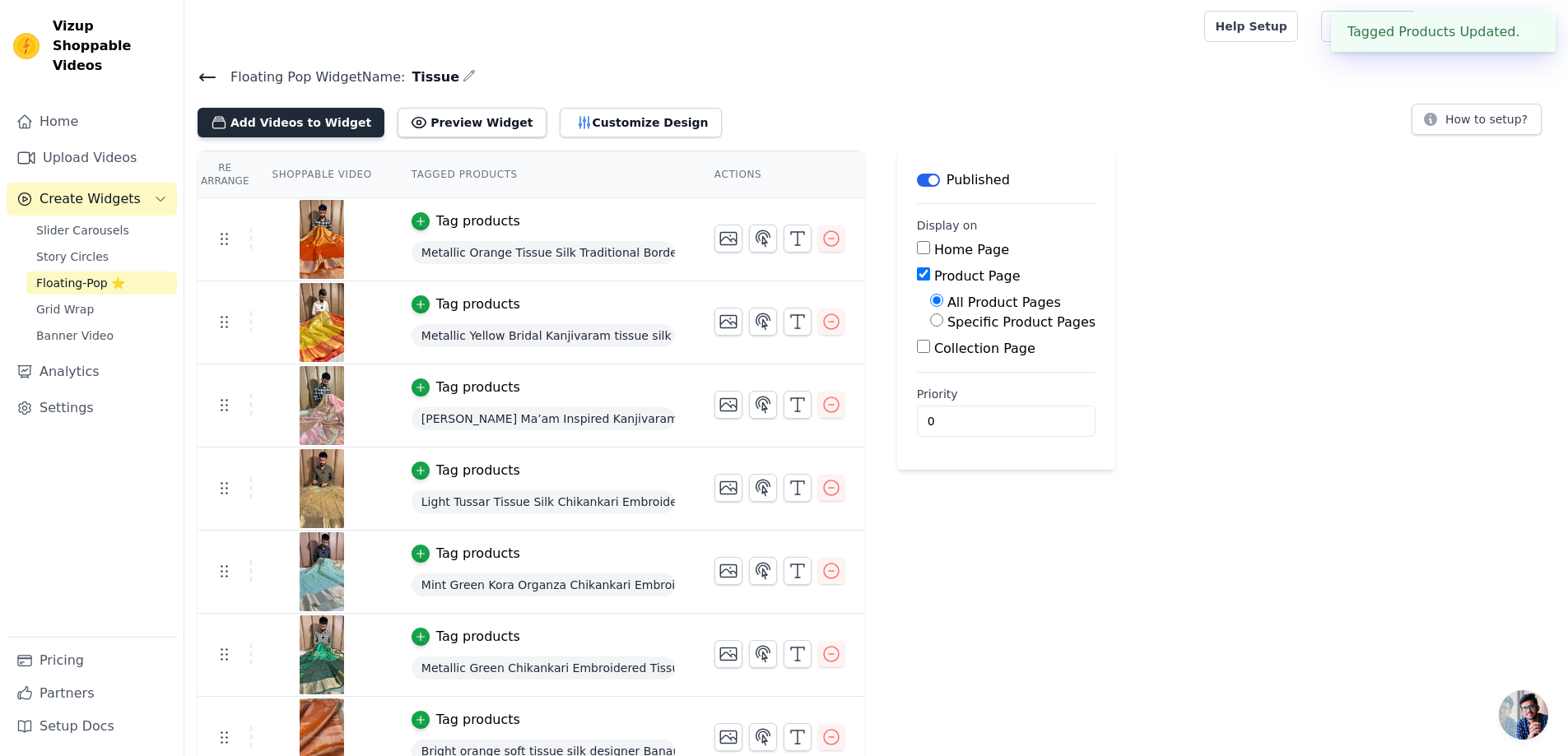
click at [290, 121] on button "Add Videos to Widget" at bounding box center [291, 122] width 187 height 30
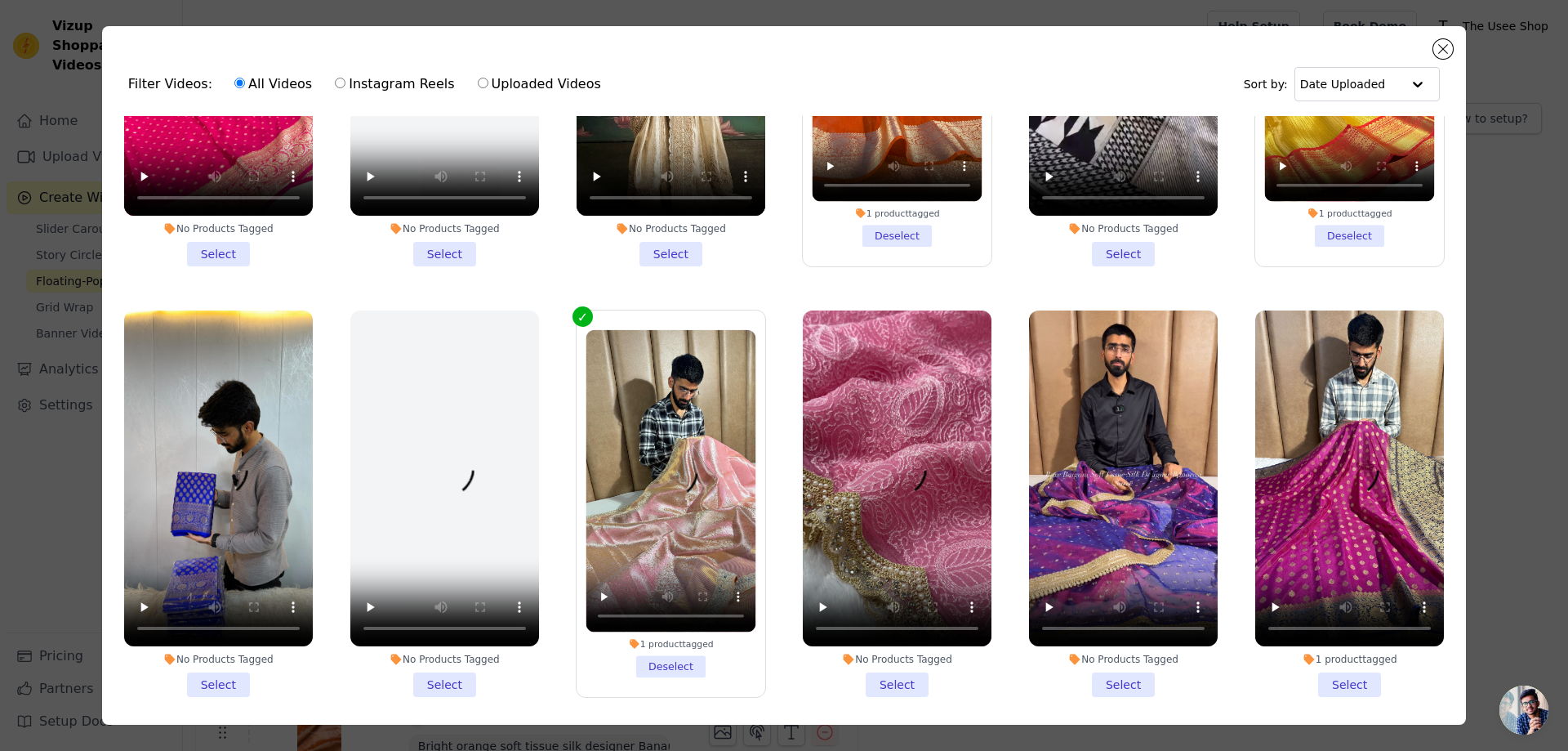
scroll to position [735, 0]
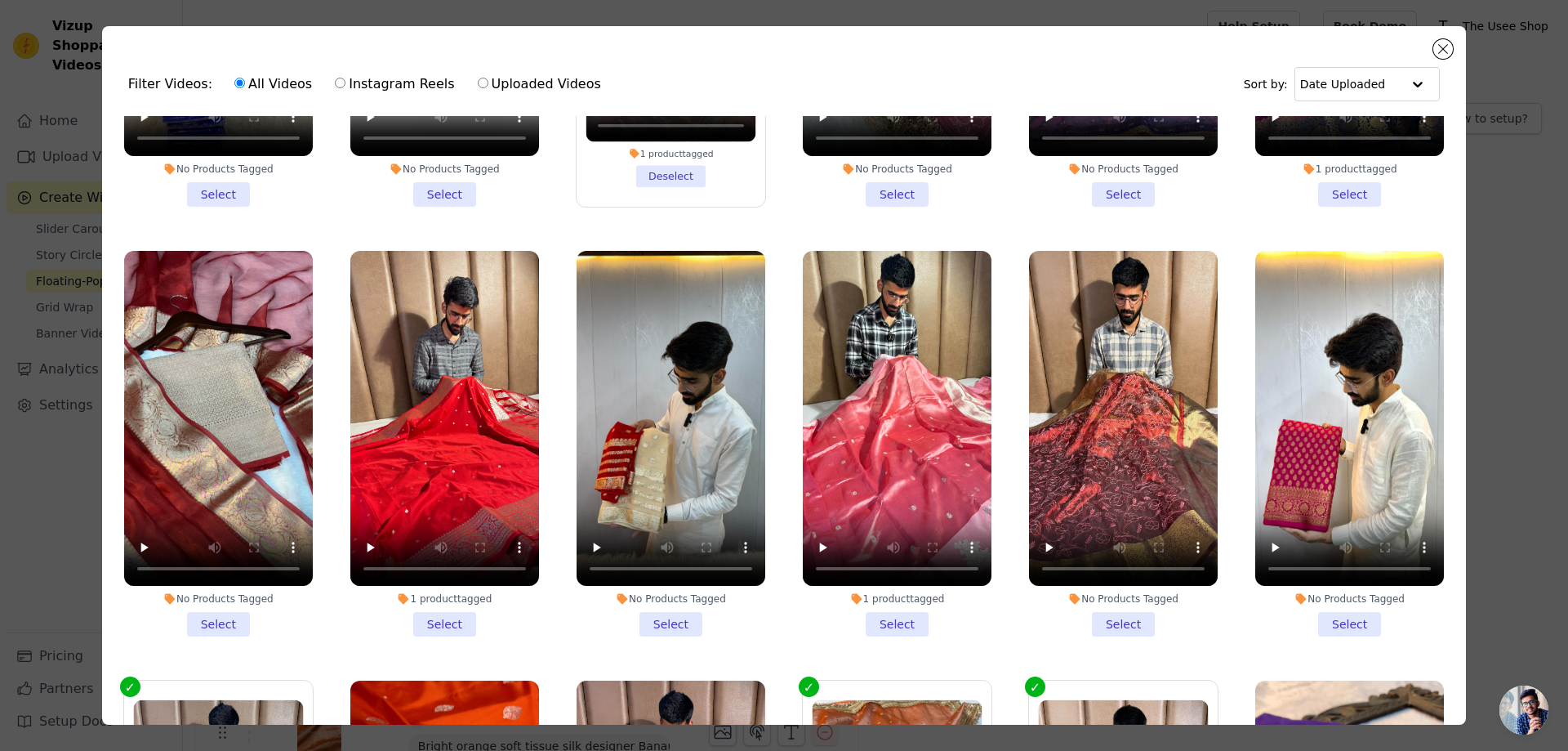
click at [1106, 603] on li "No Products Tagged Select" at bounding box center [1123, 444] width 189 height 387
click at [0, 0] on input "No Products Tagged Select" at bounding box center [0, 0] width 0 height 0
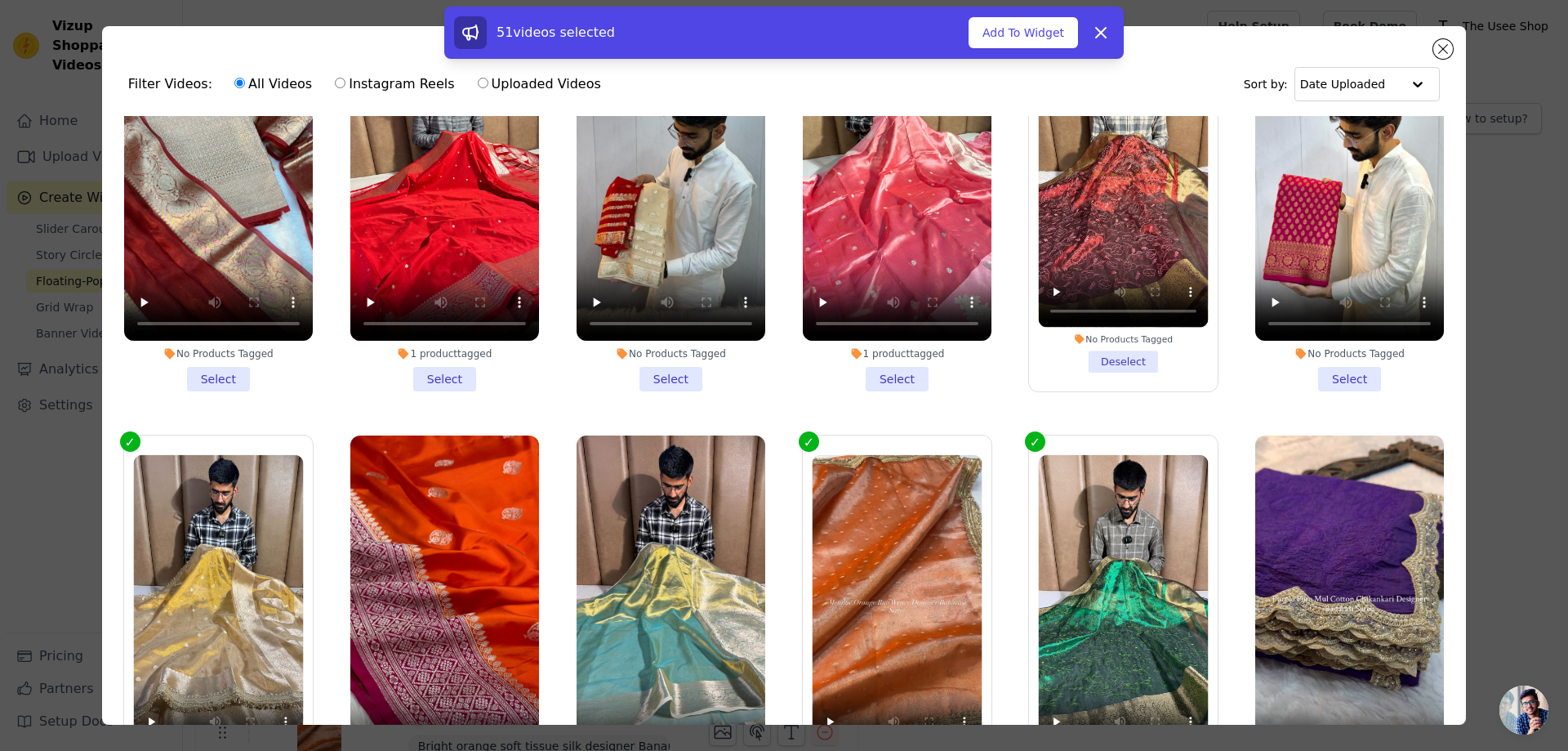
scroll to position [1226, 0]
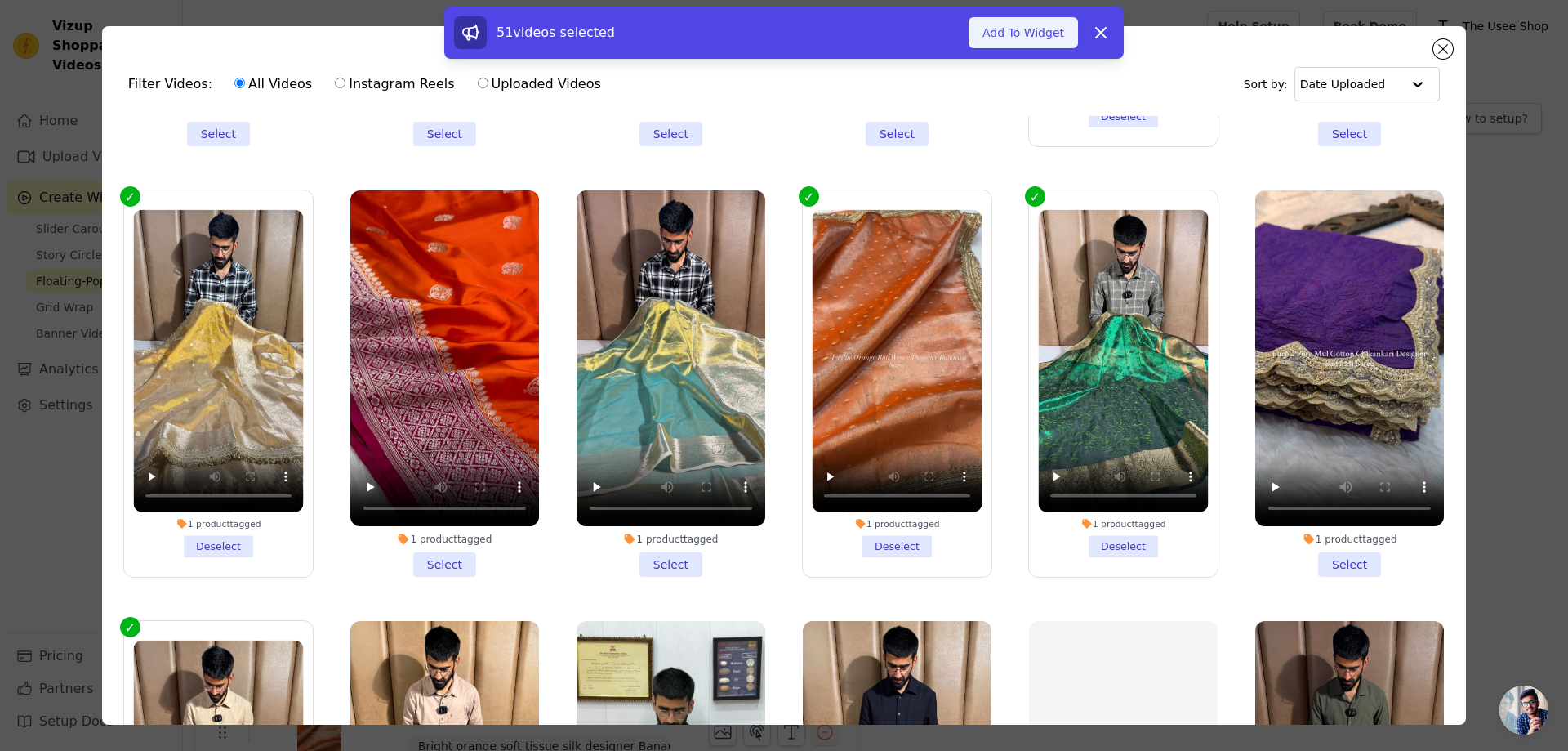
click at [1050, 30] on button "Add To Widget" at bounding box center [1024, 33] width 109 height 31
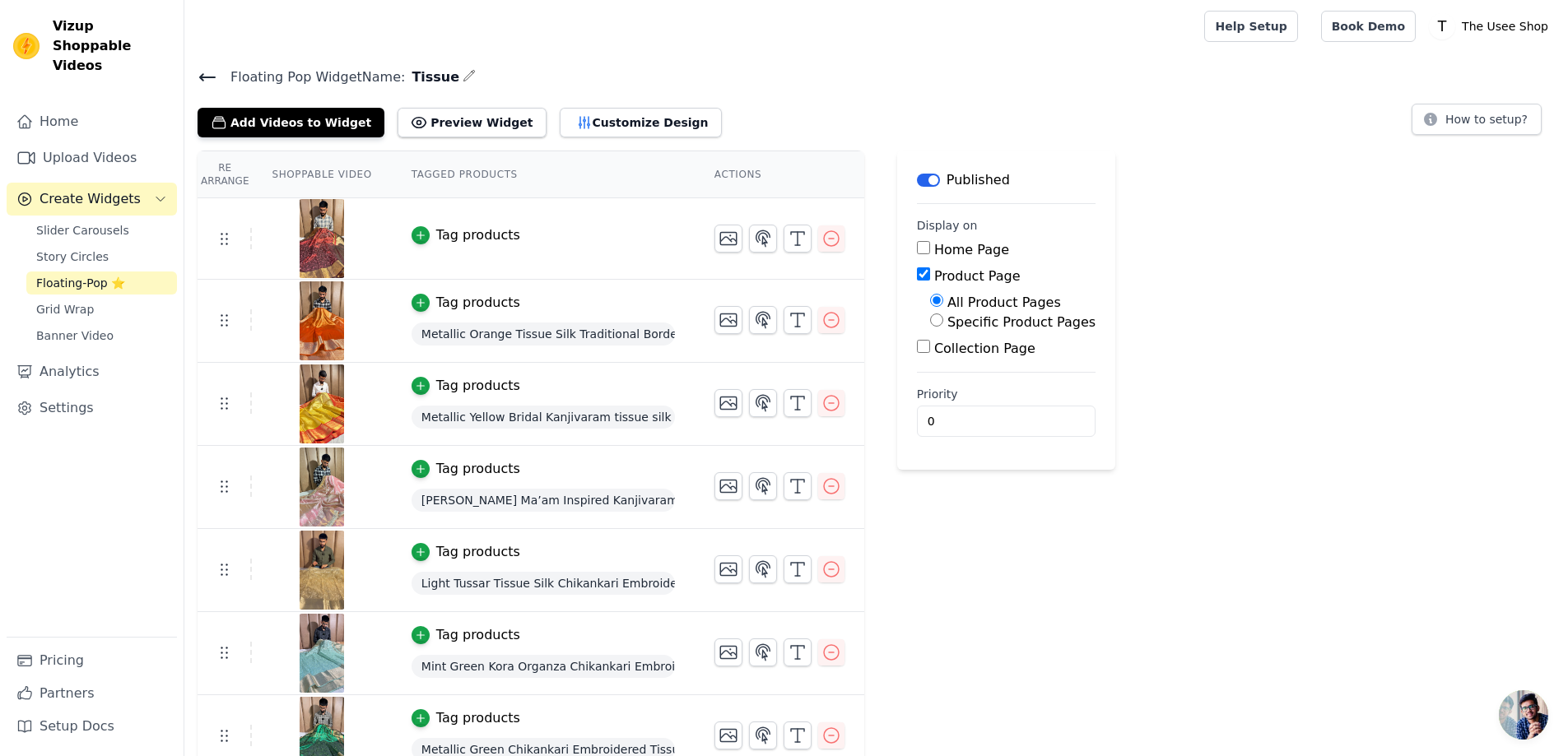
click at [436, 238] on div "Tag products" at bounding box center [478, 235] width 84 height 20
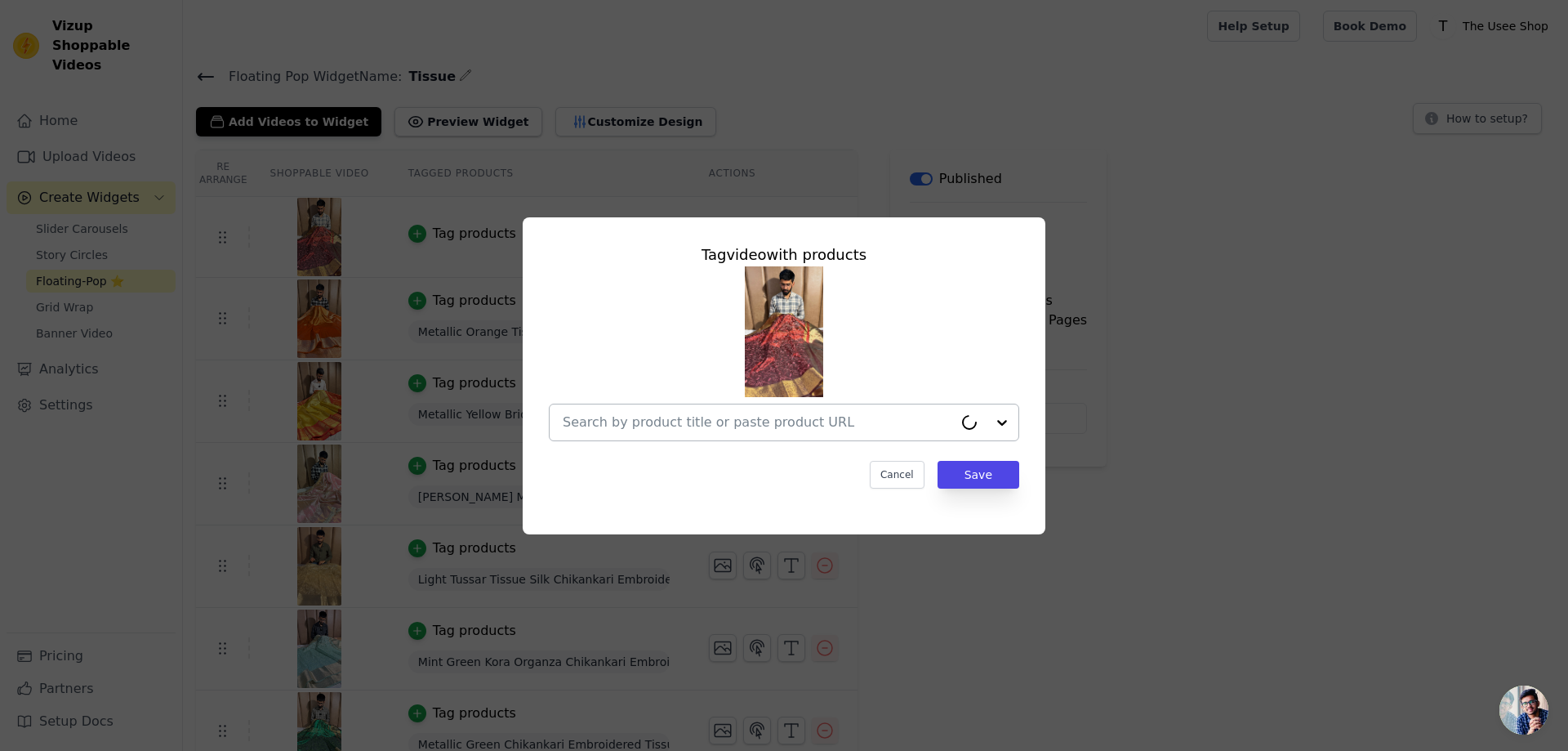
click at [749, 429] on input "text" at bounding box center [758, 422] width 390 height 20
paste input "[URL][DOMAIN_NAME][PERSON_NAME]"
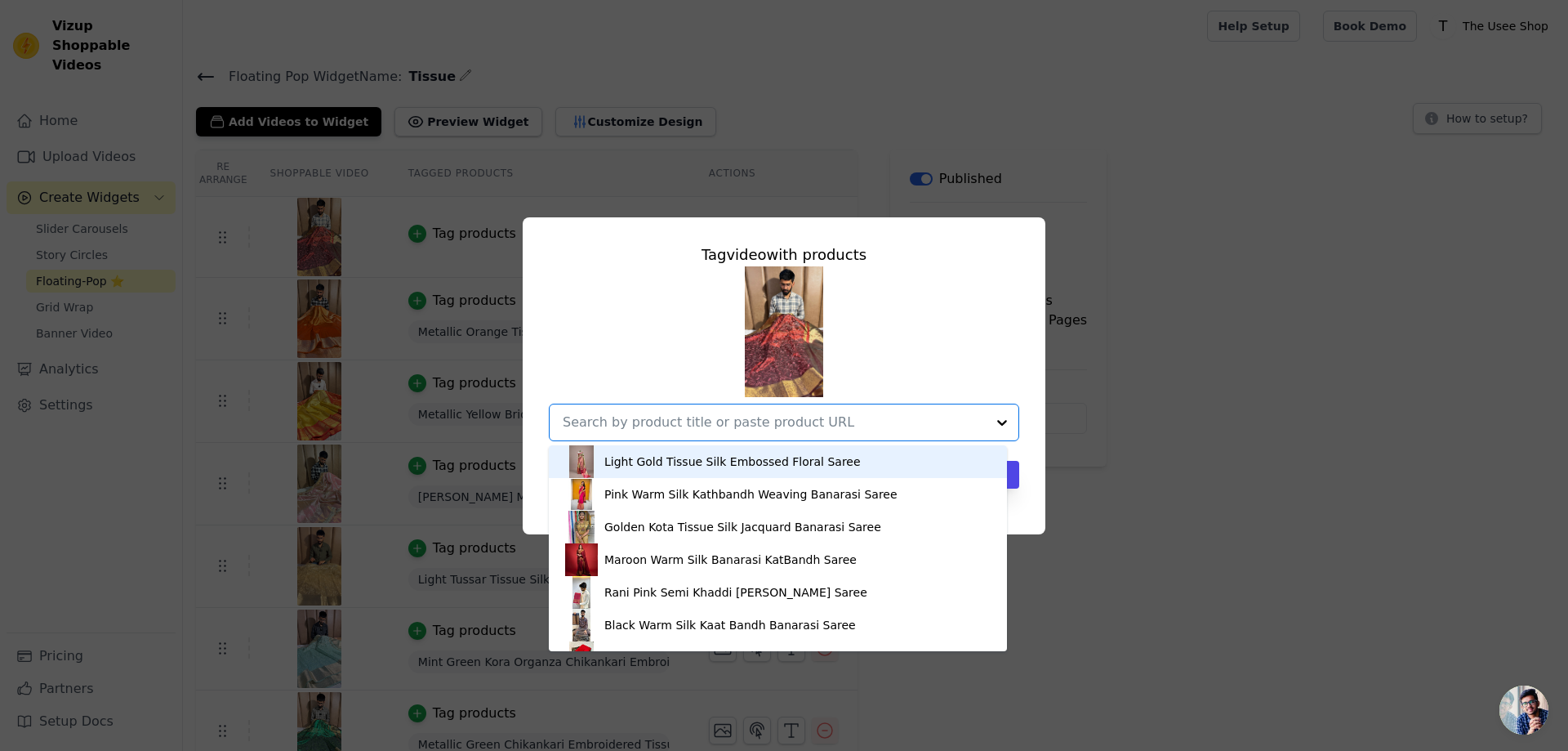
type input "[URL][DOMAIN_NAME][PERSON_NAME]"
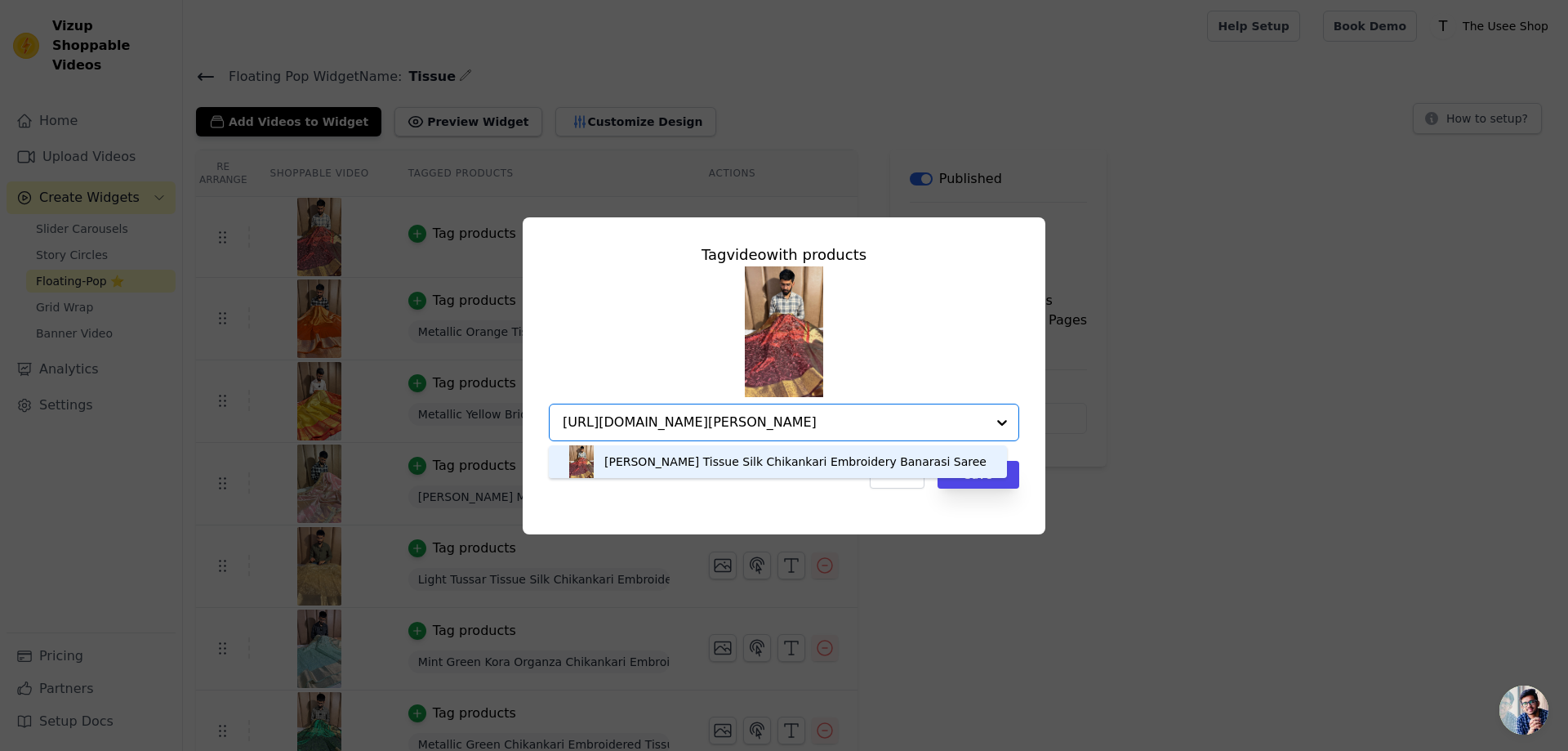
click at [728, 461] on div "[PERSON_NAME] Tissue Silk Chikankari Embroidery Banarasi Saree" at bounding box center [795, 461] width 382 height 16
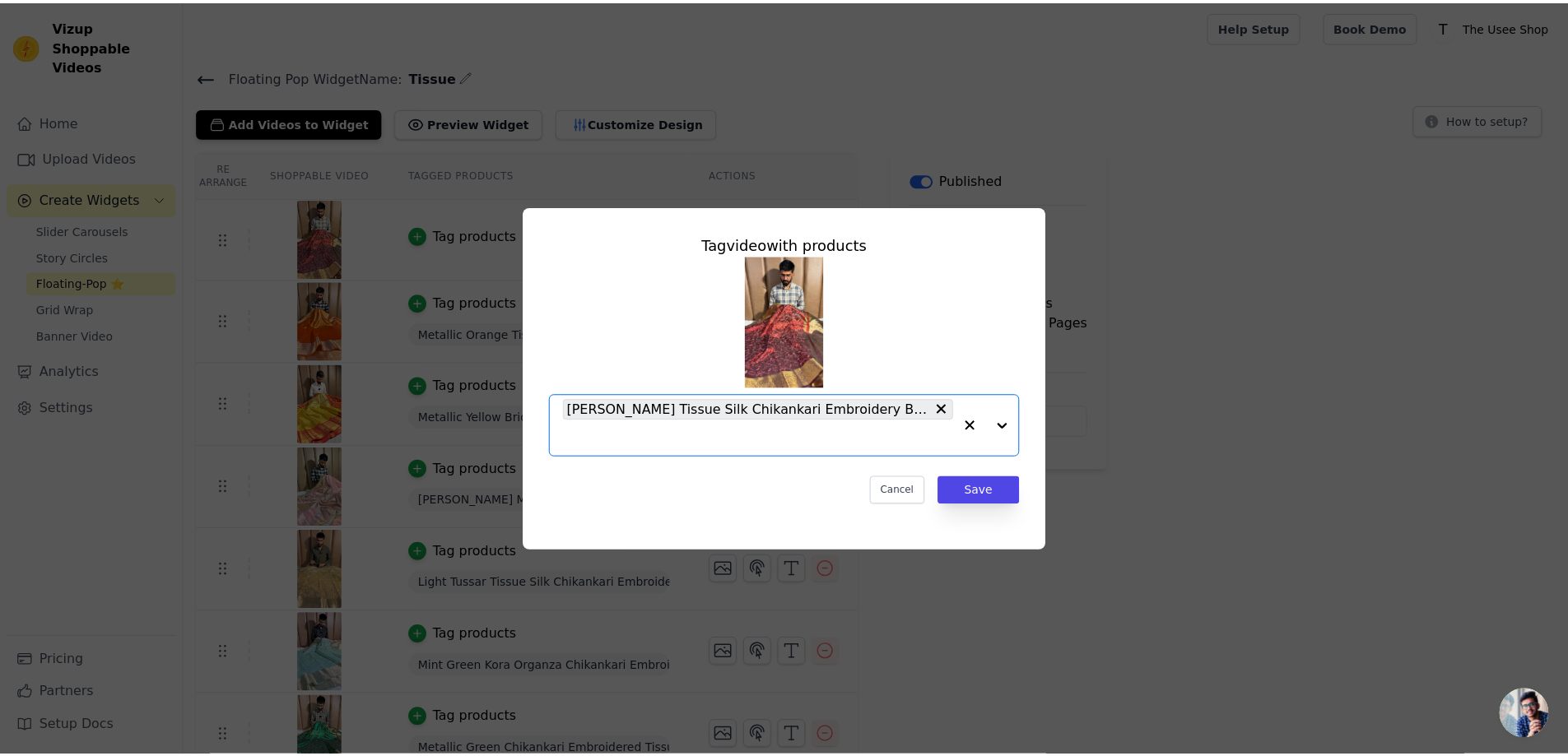
scroll to position [0, 0]
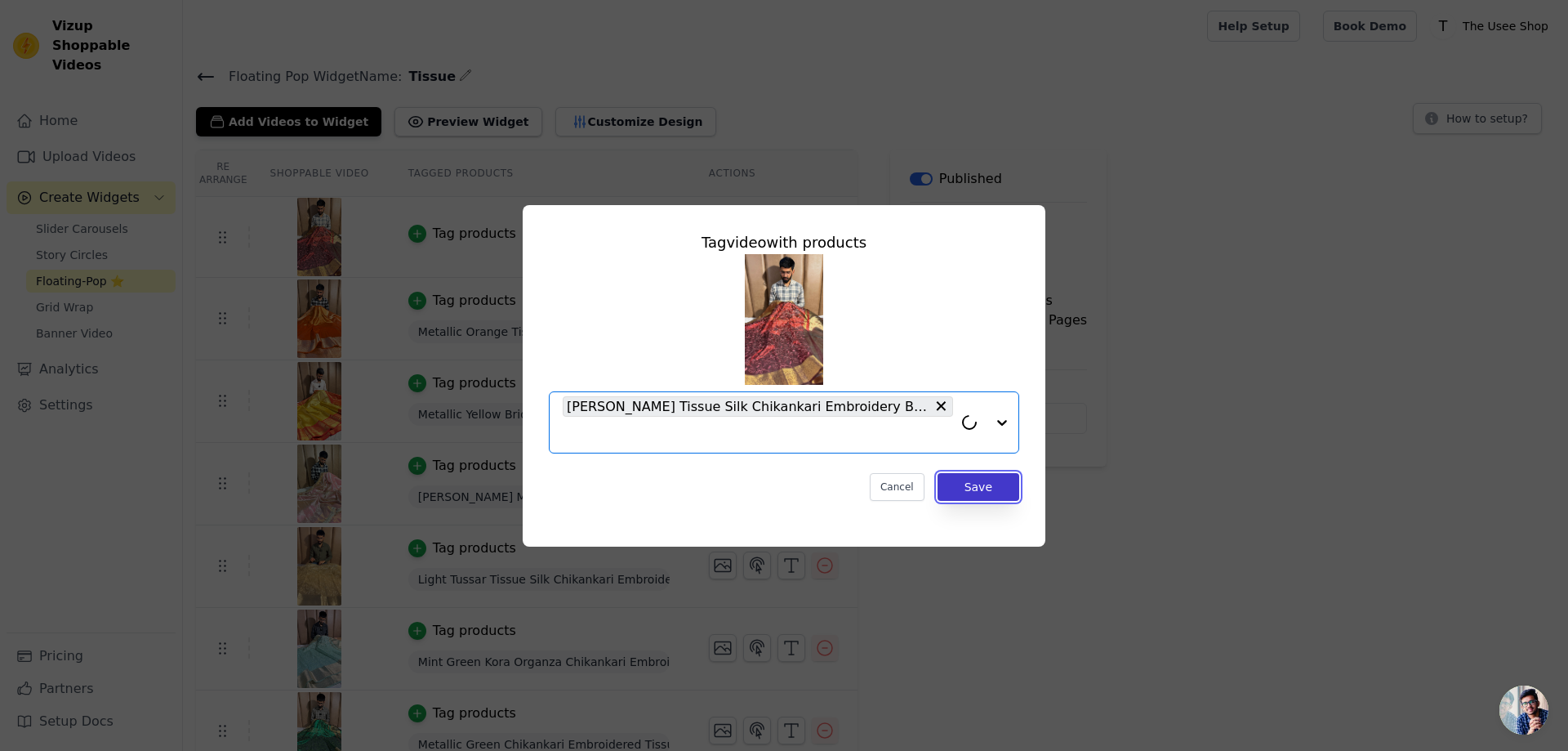
click at [1005, 482] on button "Save" at bounding box center [979, 487] width 81 height 28
